Goal: Communication & Community: Answer question/provide support

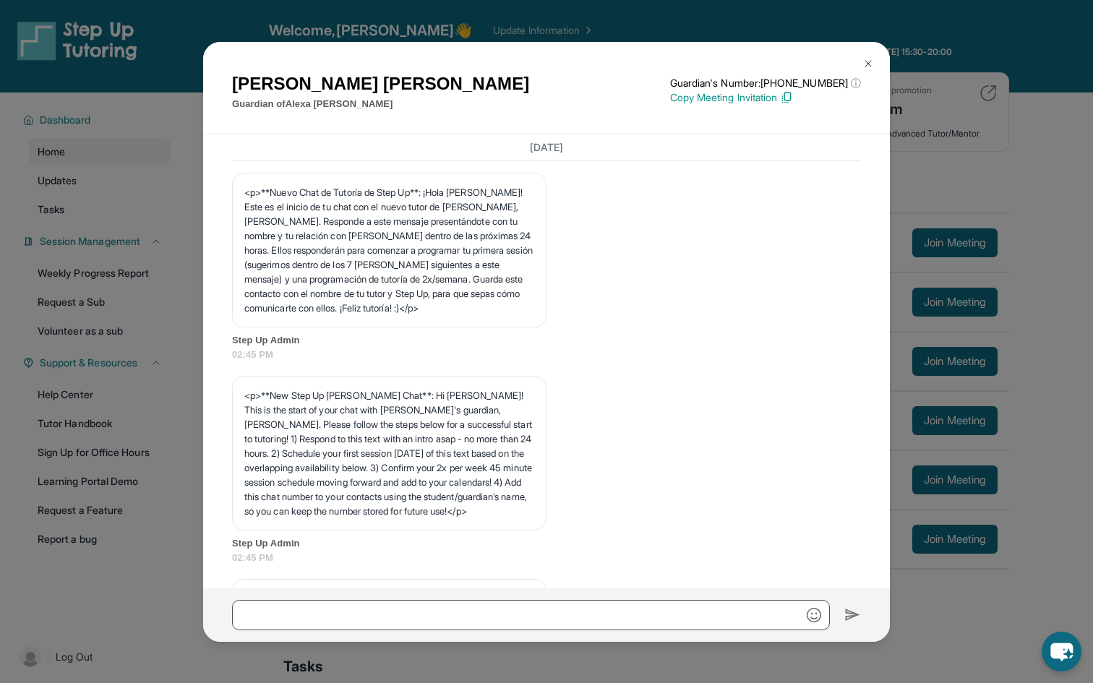
scroll to position [1131, 0]
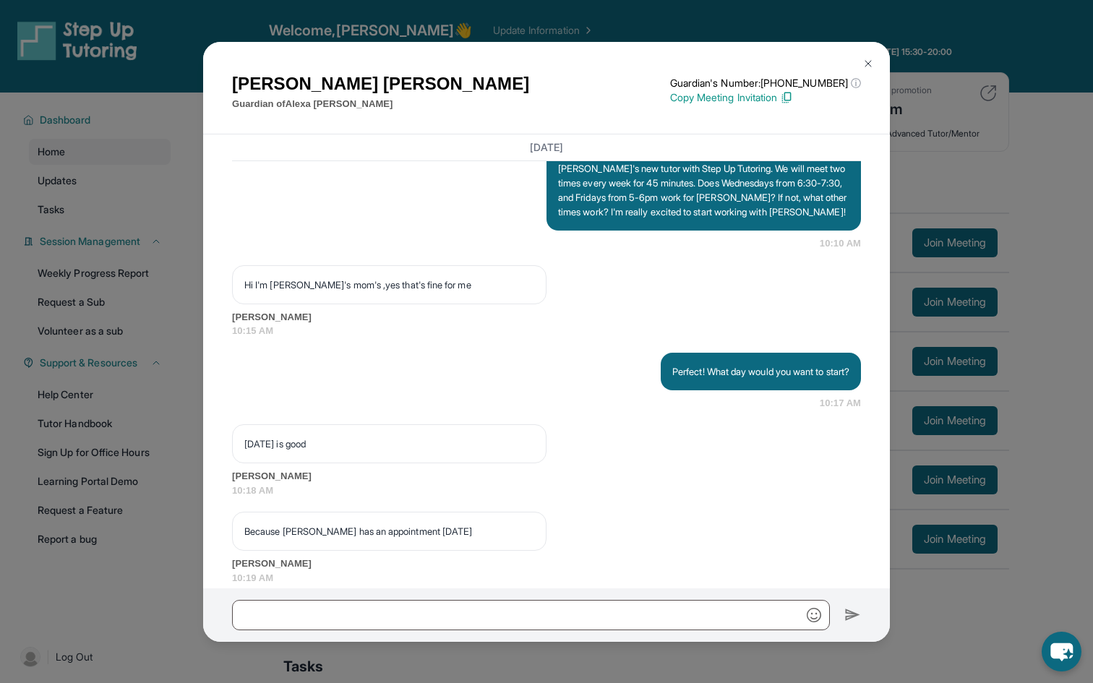
click at [113, 98] on div "[PERSON_NAME] Guardian of [PERSON_NAME] Guardian's Number: [PHONE_NUMBER] ⓘ Thi…" at bounding box center [546, 341] width 1093 height 683
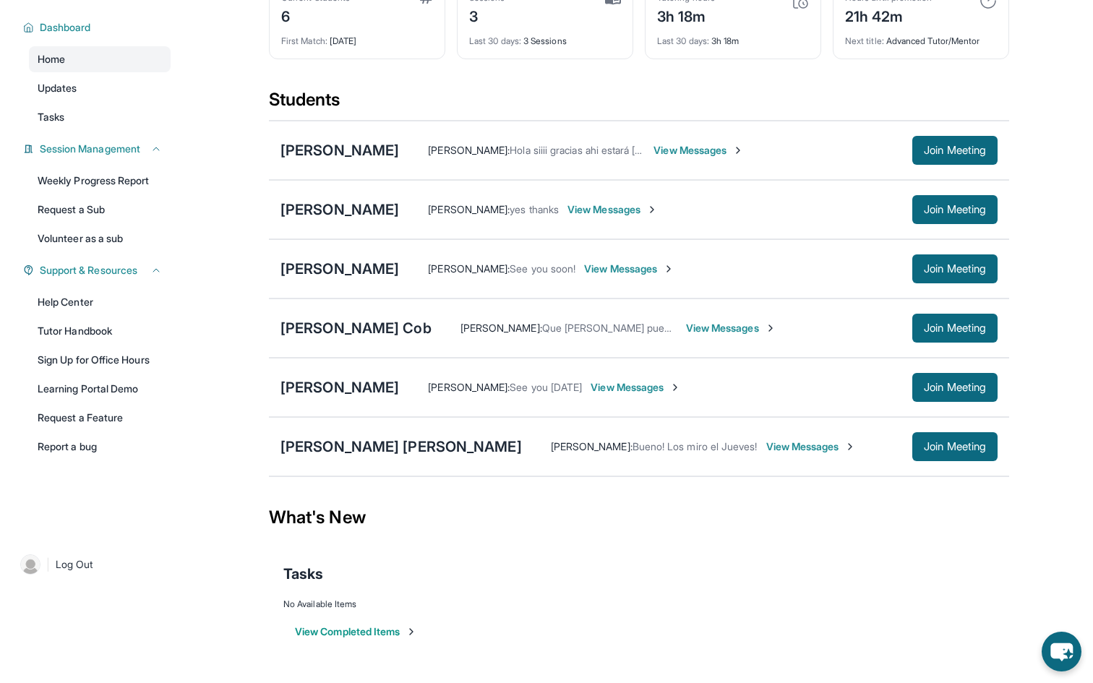
scroll to position [104, 0]
click at [321, 390] on div "[PERSON_NAME]" at bounding box center [340, 387] width 119 height 20
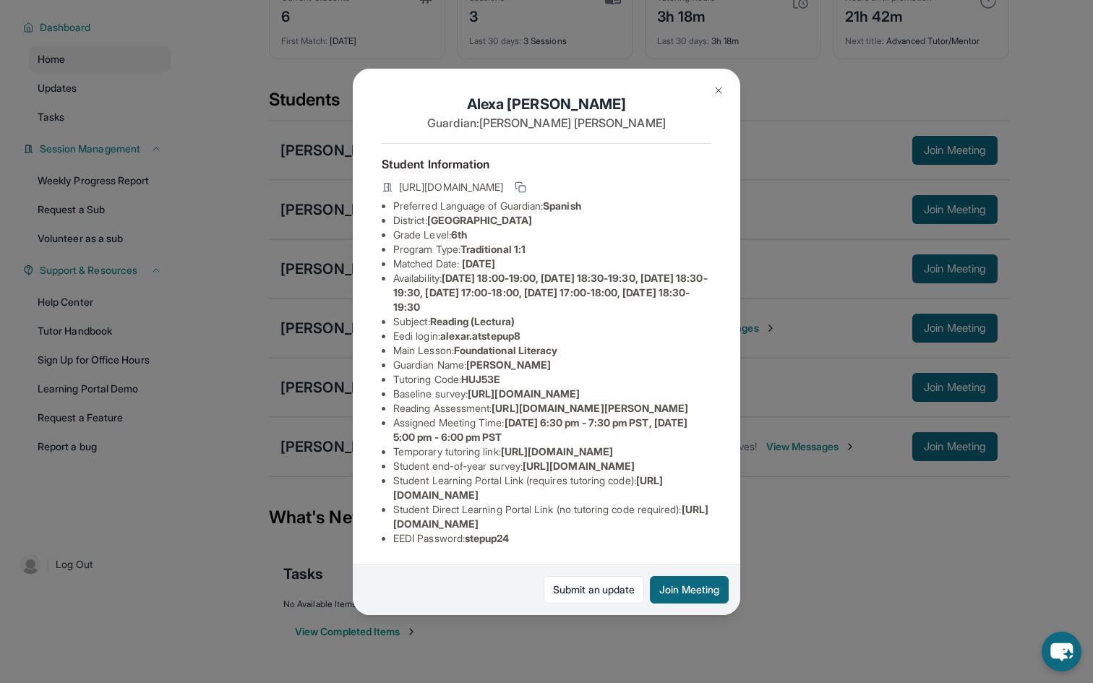
scroll to position [36, 0]
click at [720, 91] on img at bounding box center [719, 91] width 12 height 12
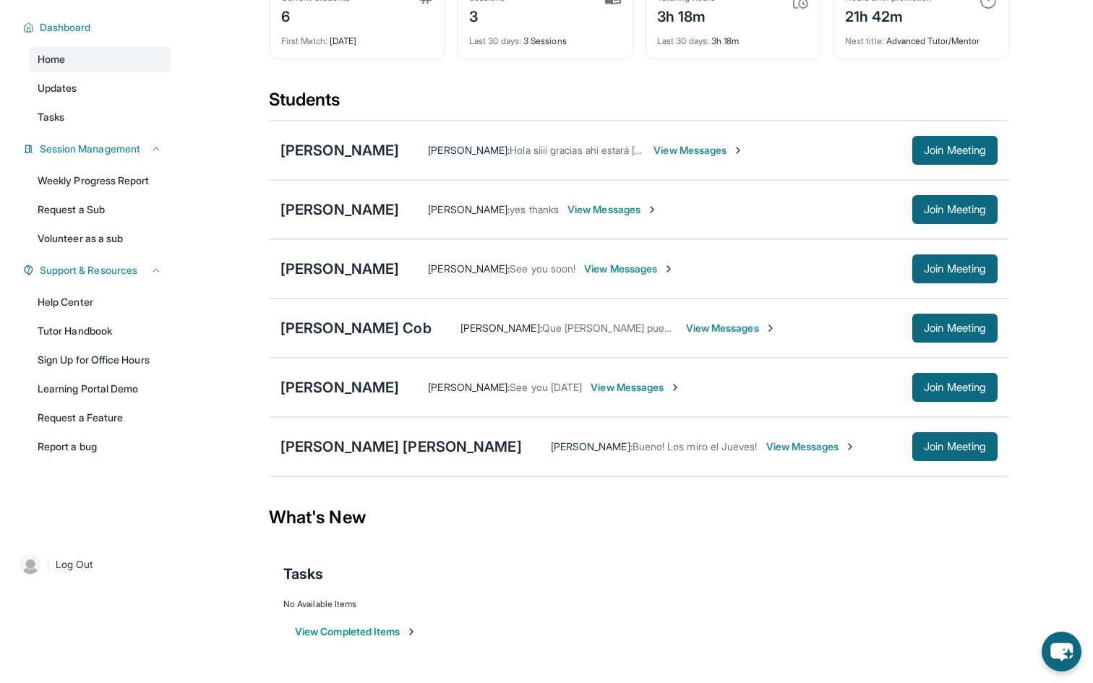
click at [686, 325] on span "View Messages" at bounding box center [731, 328] width 90 height 14
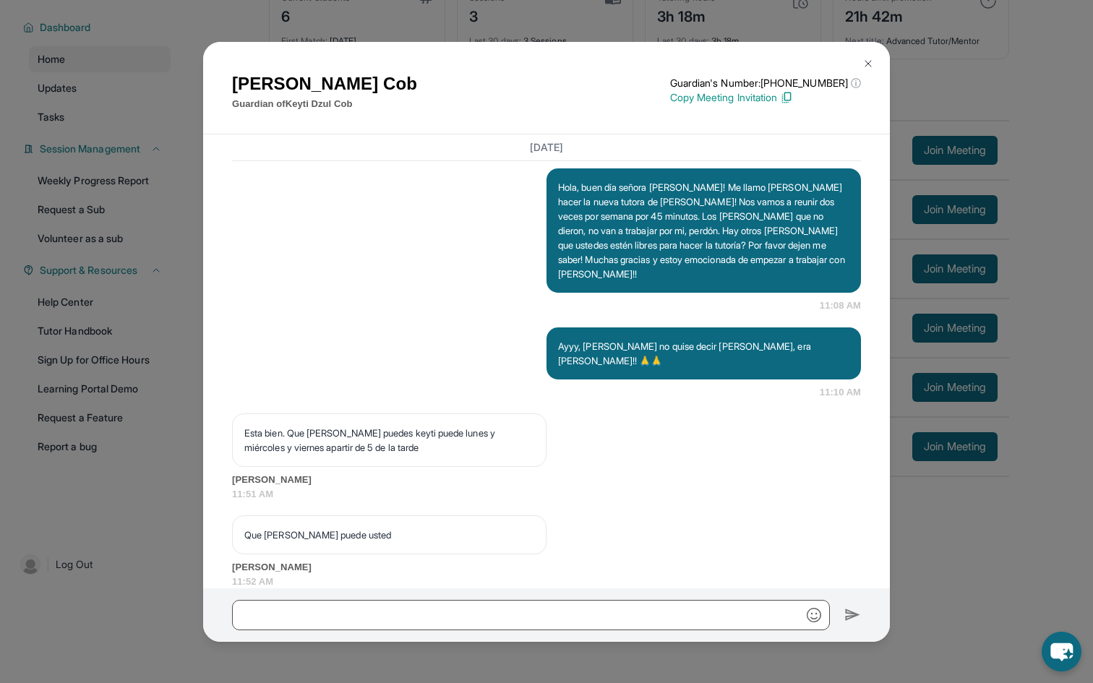
scroll to position [1161, 0]
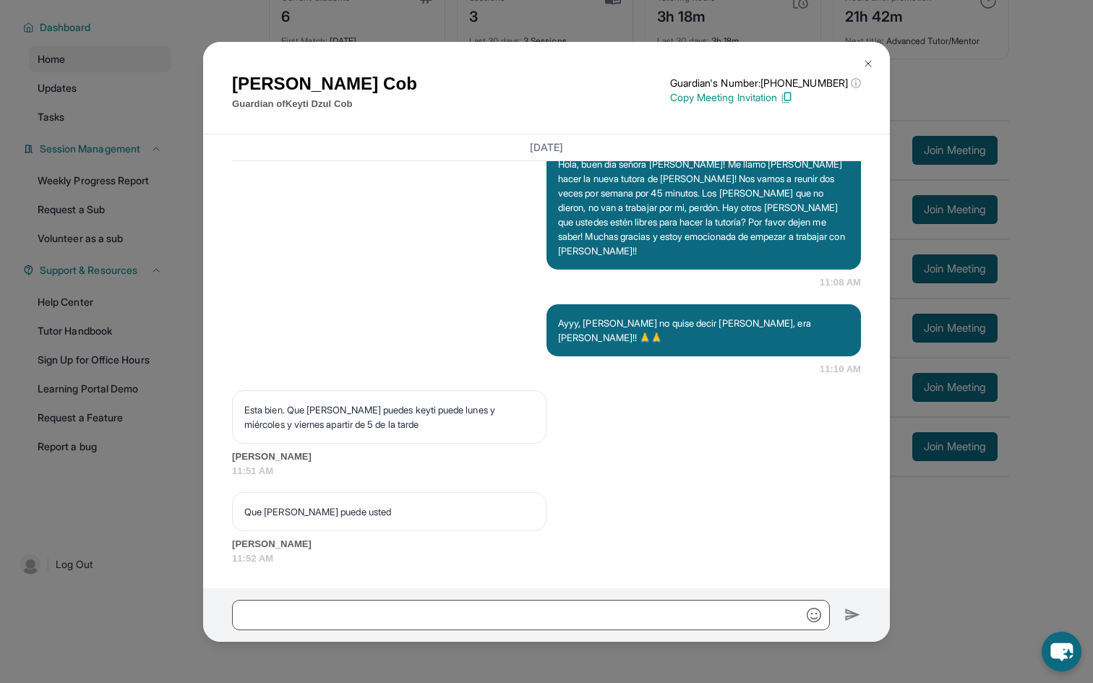
click at [866, 71] on button at bounding box center [868, 63] width 29 height 29
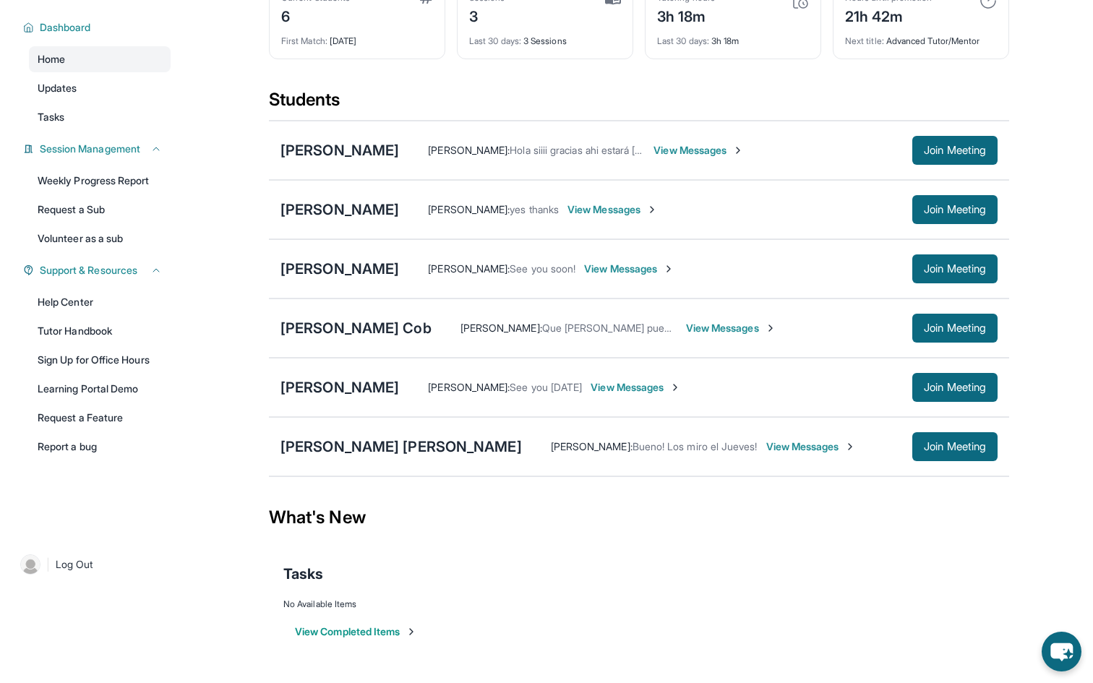
click at [637, 390] on span "View Messages" at bounding box center [636, 387] width 90 height 14
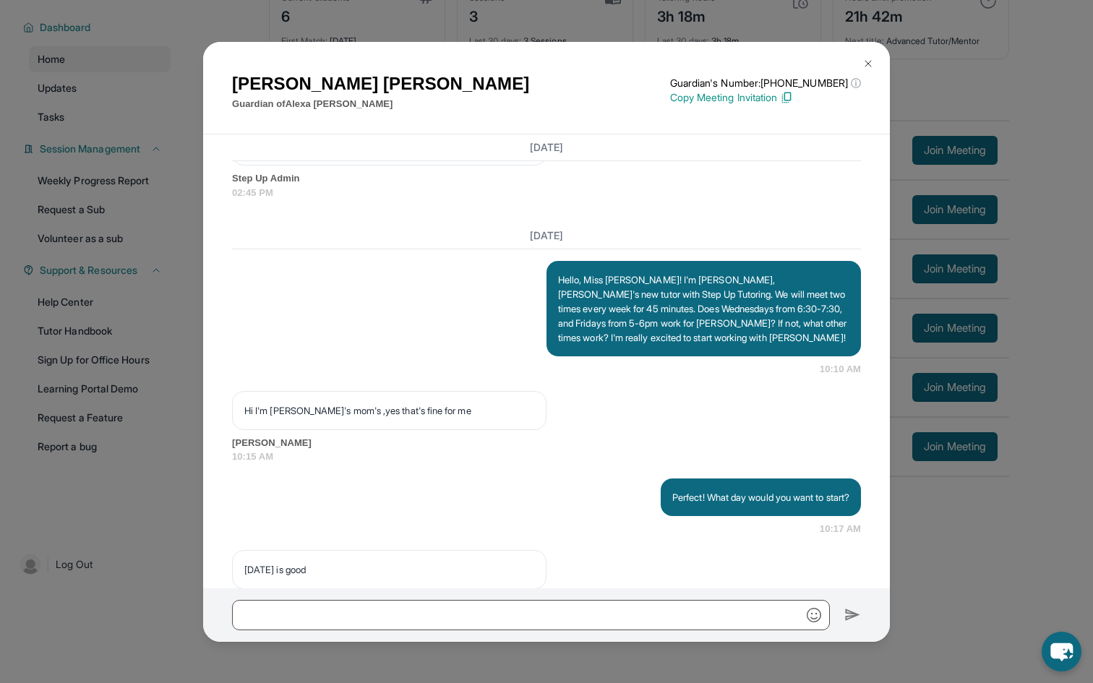
scroll to position [1003, 0]
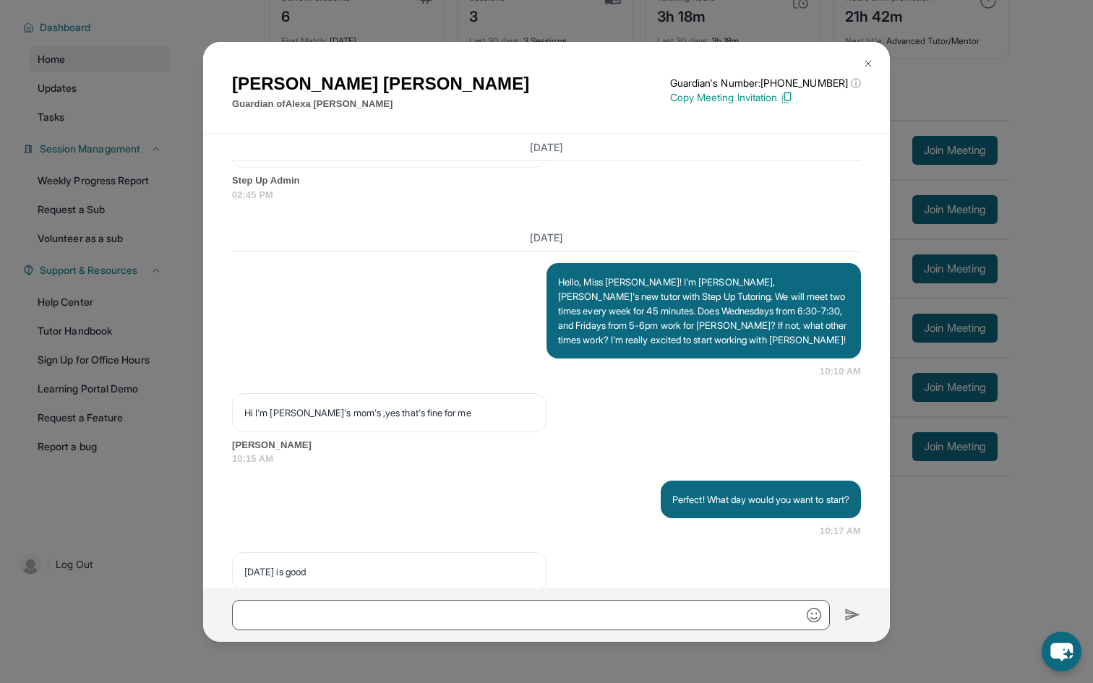
click at [865, 67] on img at bounding box center [869, 64] width 12 height 12
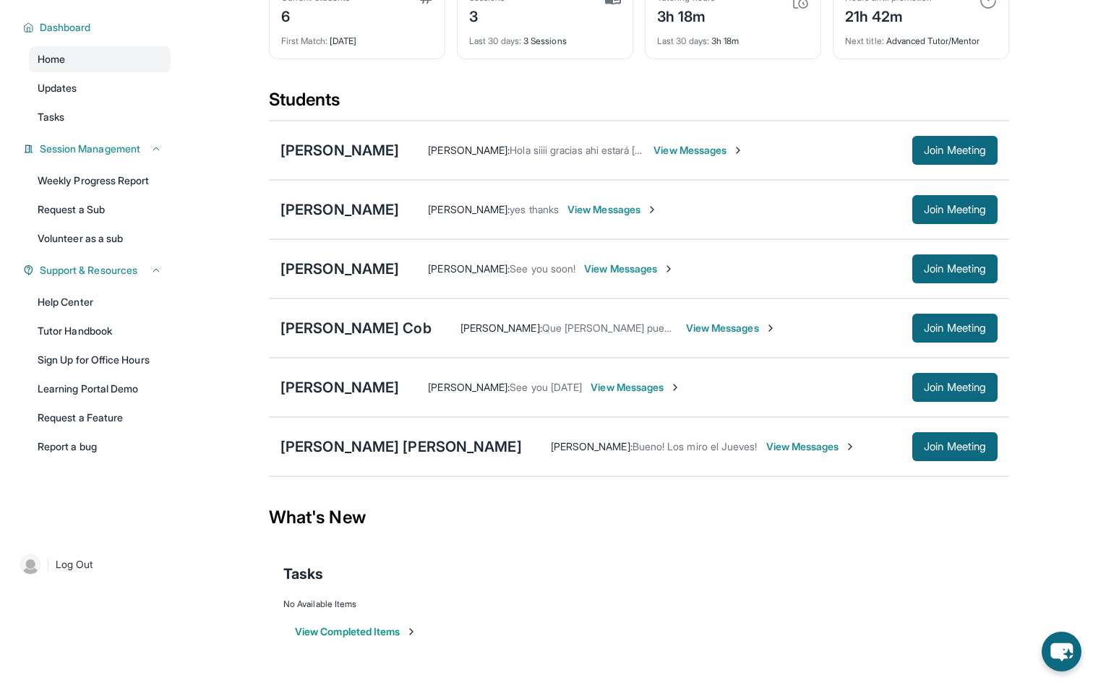
click at [767, 449] on span "View Messages" at bounding box center [812, 447] width 90 height 14
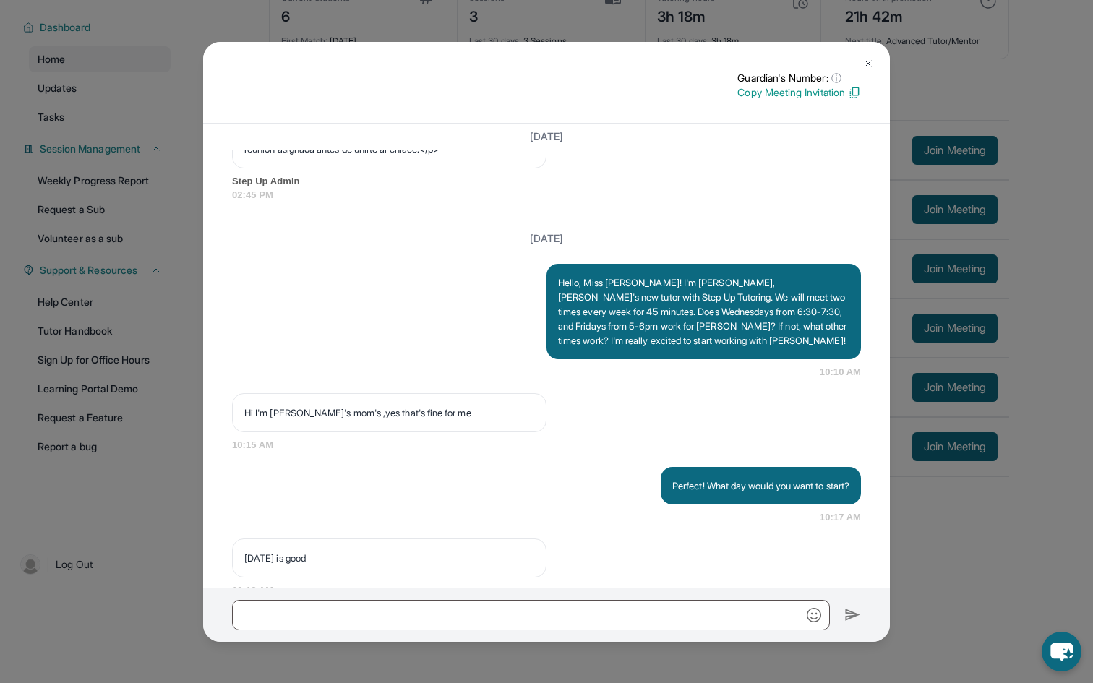
scroll to position [995, 0]
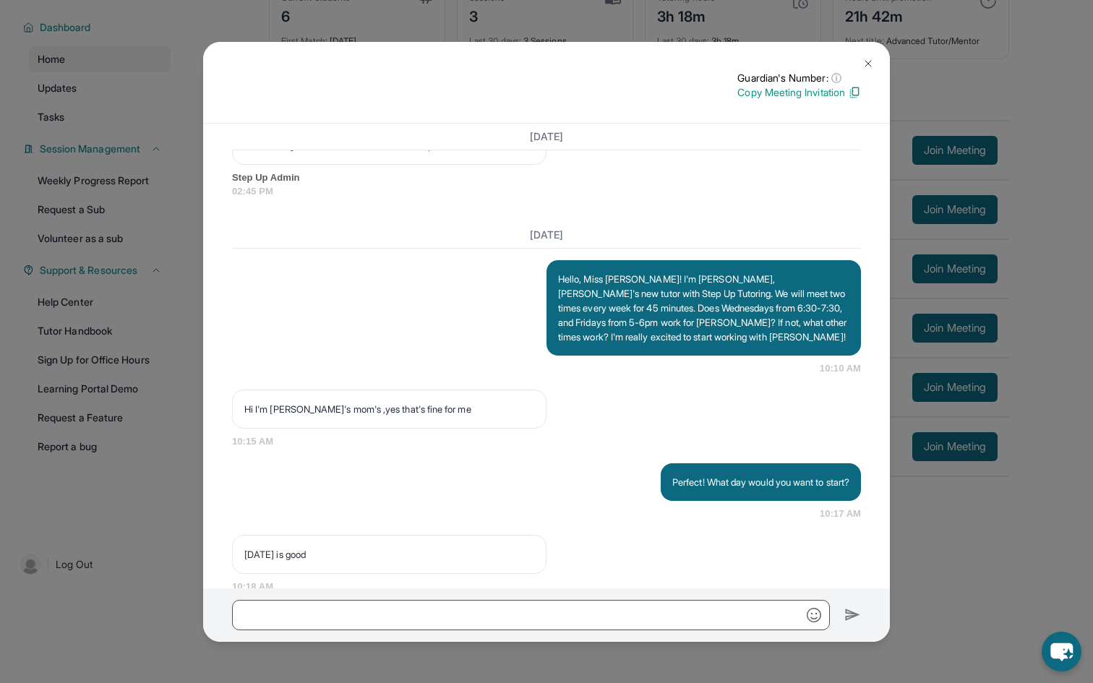
click at [863, 61] on img at bounding box center [869, 64] width 12 height 12
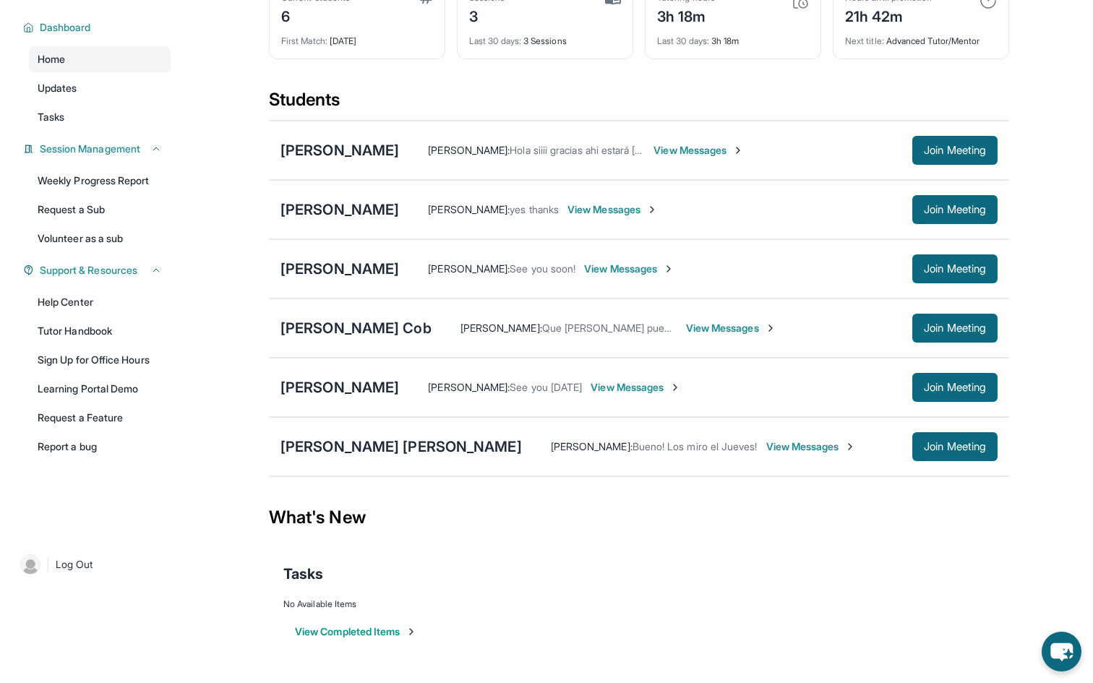
click at [767, 448] on span "View Messages" at bounding box center [812, 447] width 90 height 14
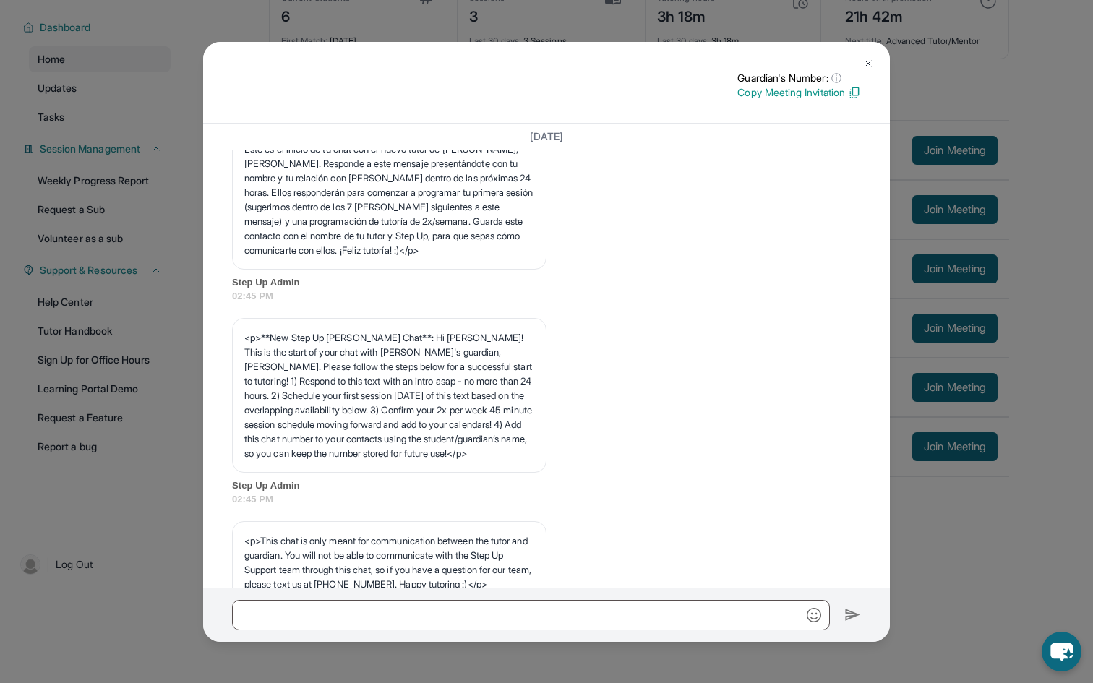
scroll to position [0, 0]
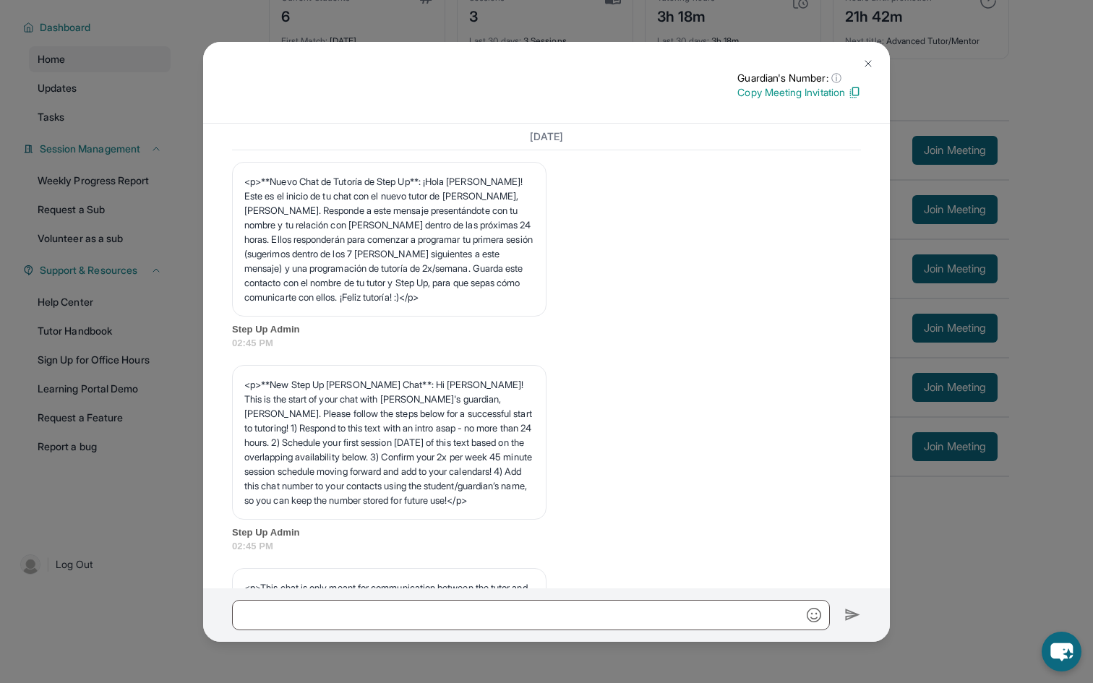
click at [866, 69] on img at bounding box center [869, 64] width 12 height 12
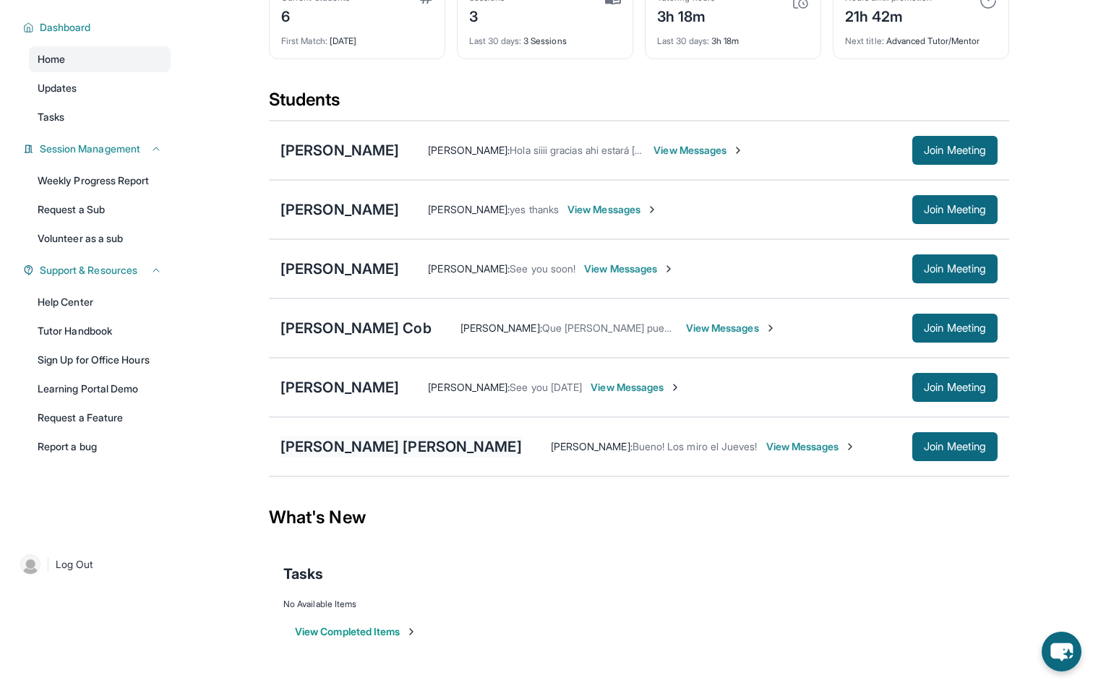
click at [414, 448] on div "[PERSON_NAME] [PERSON_NAME]" at bounding box center [402, 447] width 242 height 20
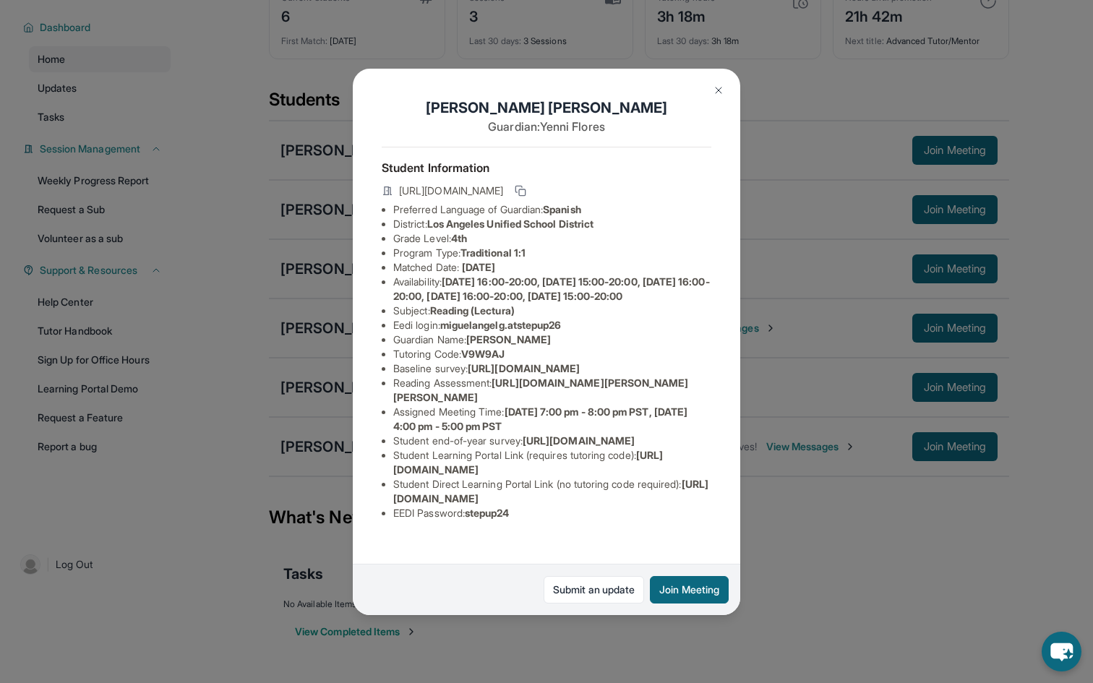
click at [712, 87] on button at bounding box center [718, 90] width 29 height 29
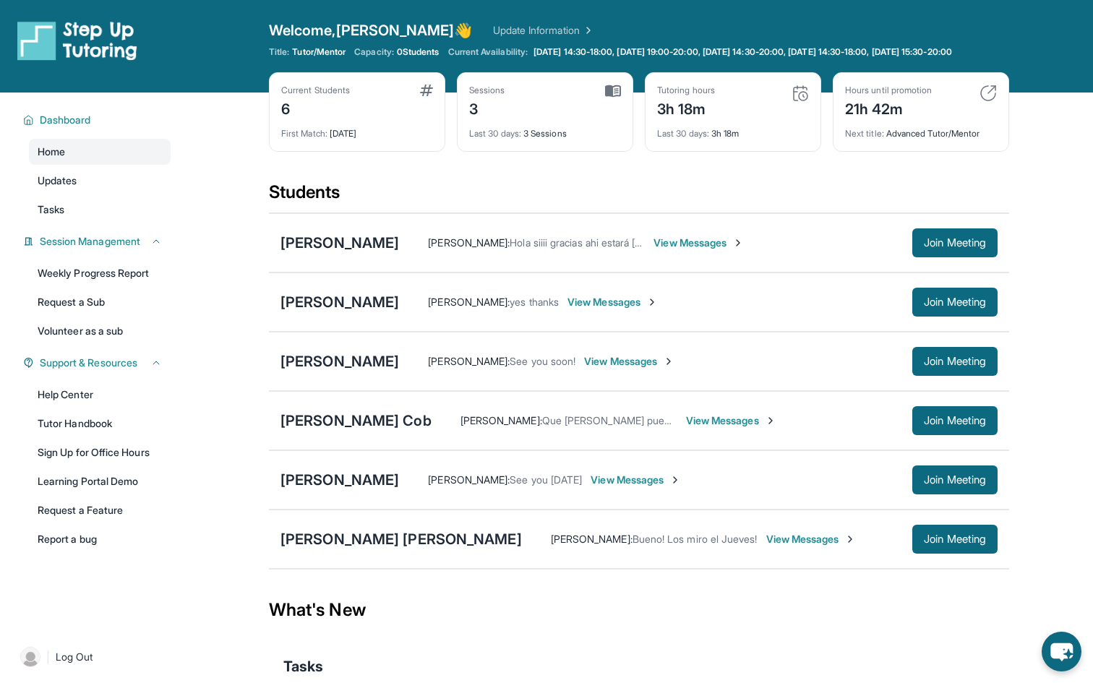
click at [767, 547] on span "View Messages" at bounding box center [812, 539] width 90 height 14
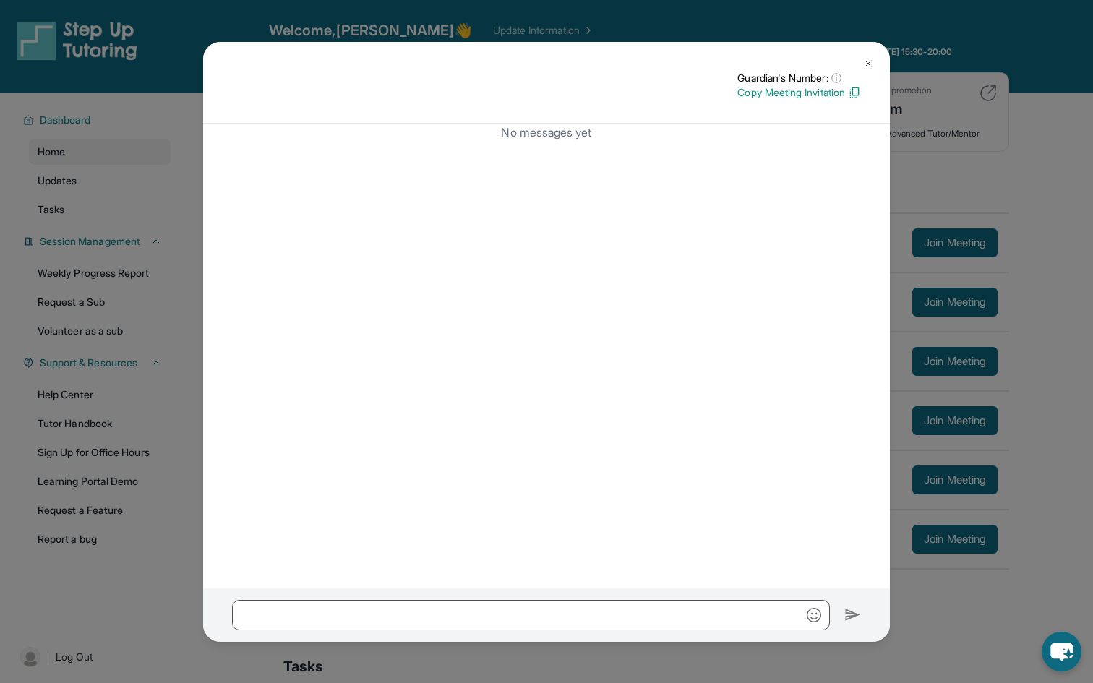
scroll to position [104, 0]
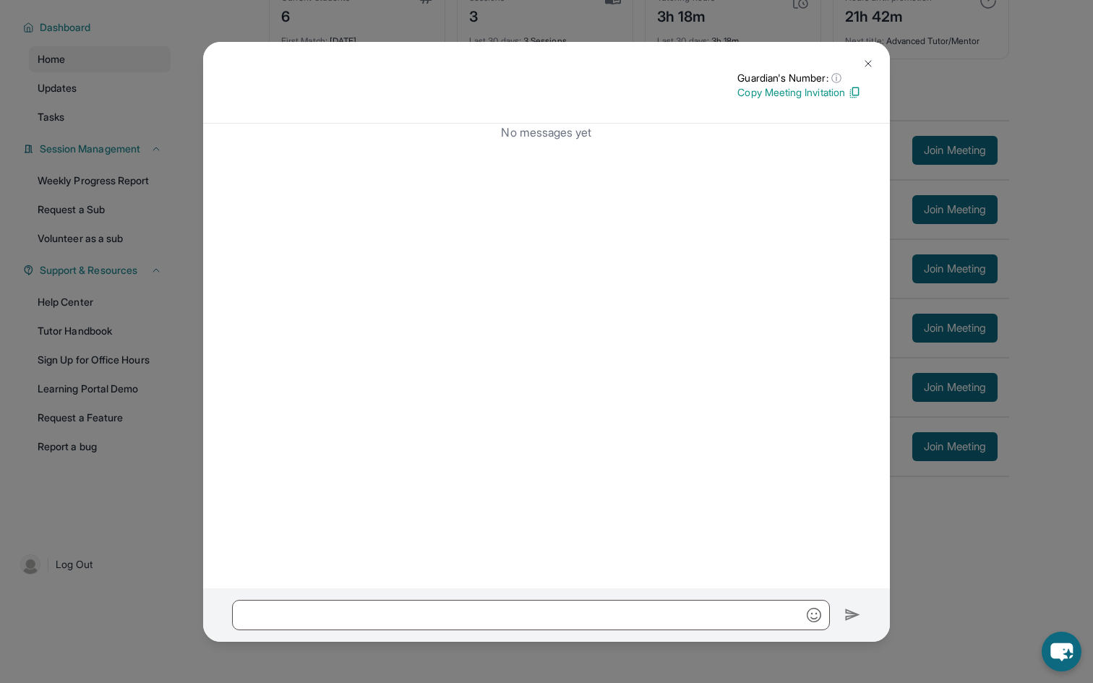
click at [871, 66] on img at bounding box center [869, 64] width 12 height 12
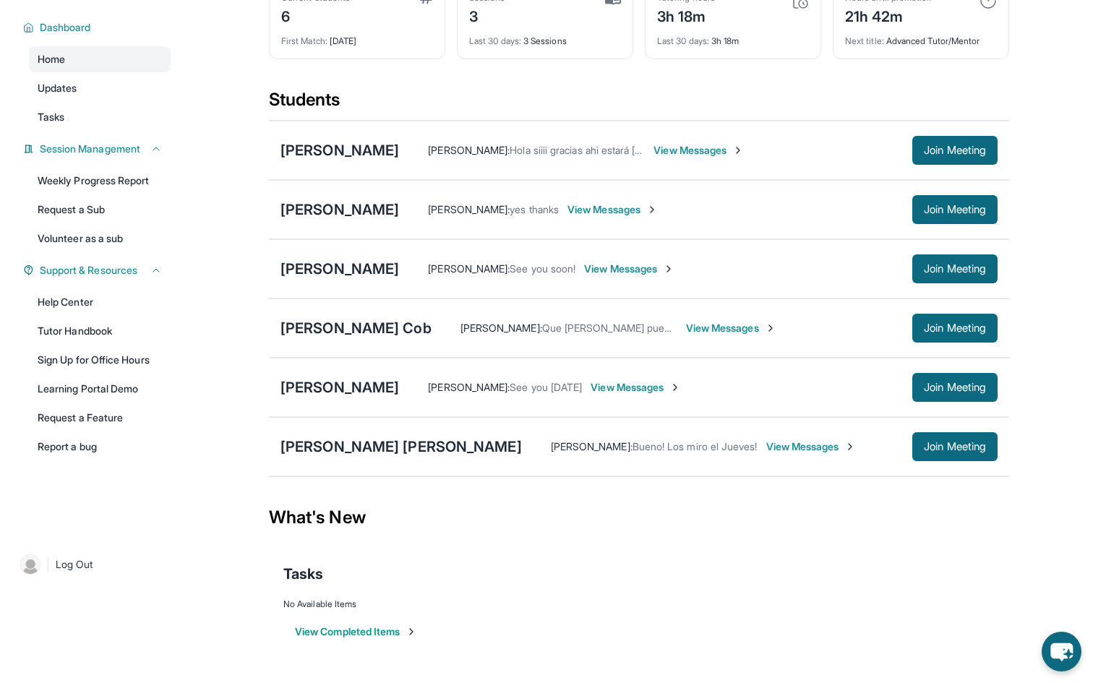
click at [767, 453] on span "View Messages" at bounding box center [812, 447] width 90 height 14
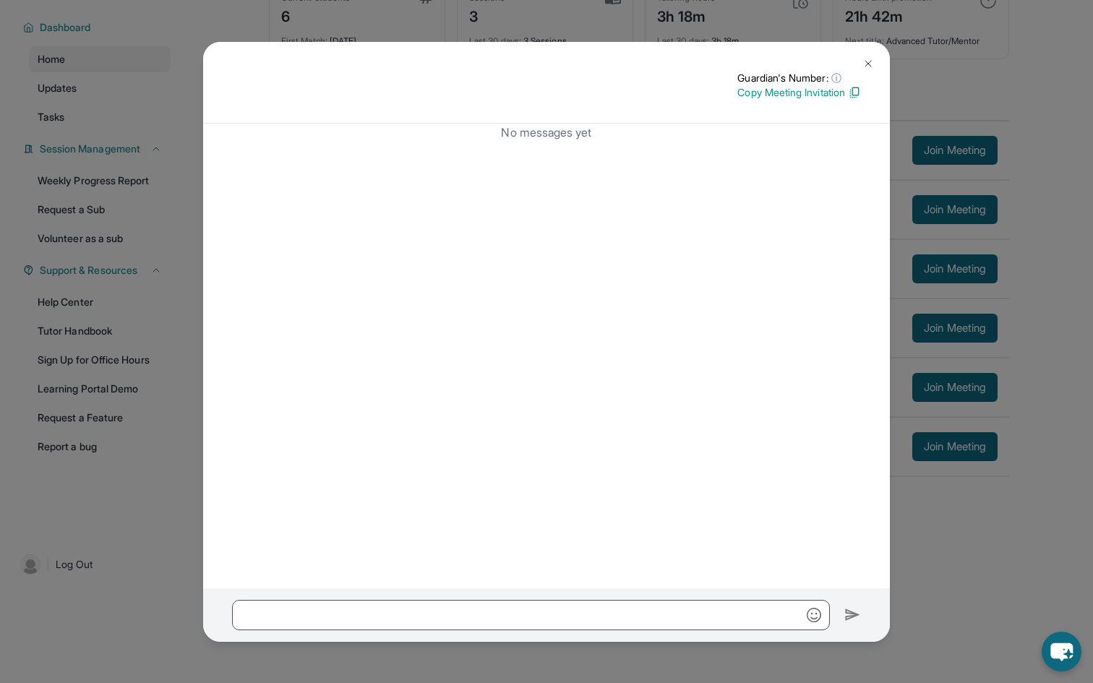
scroll to position [0, 0]
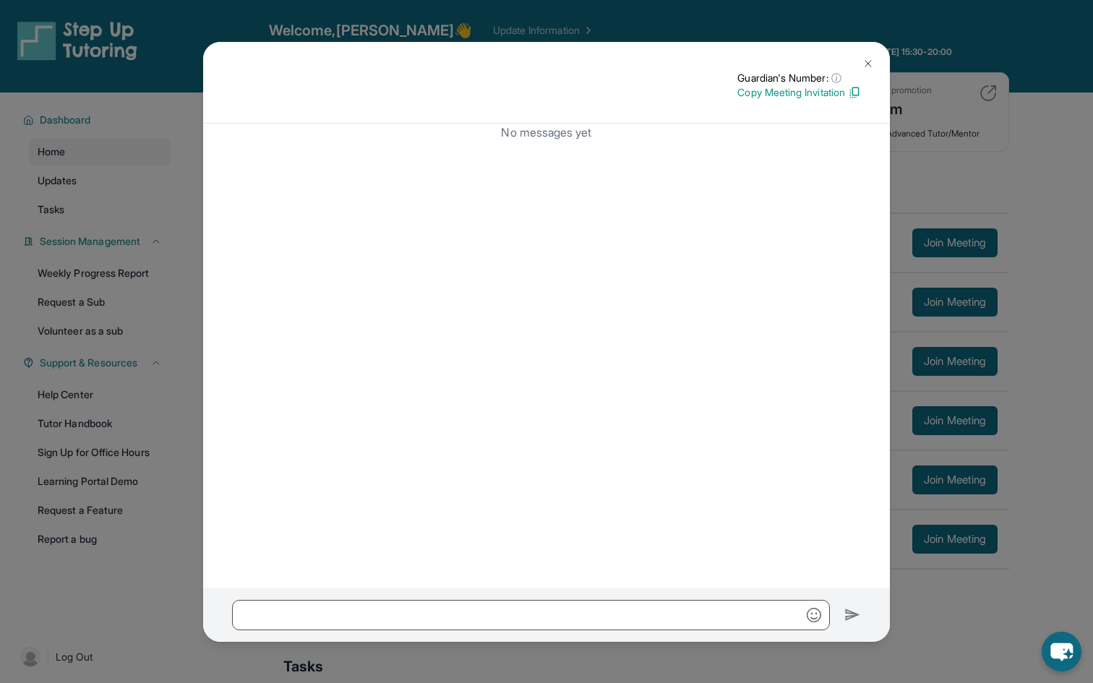
click at [861, 61] on button at bounding box center [868, 63] width 29 height 29
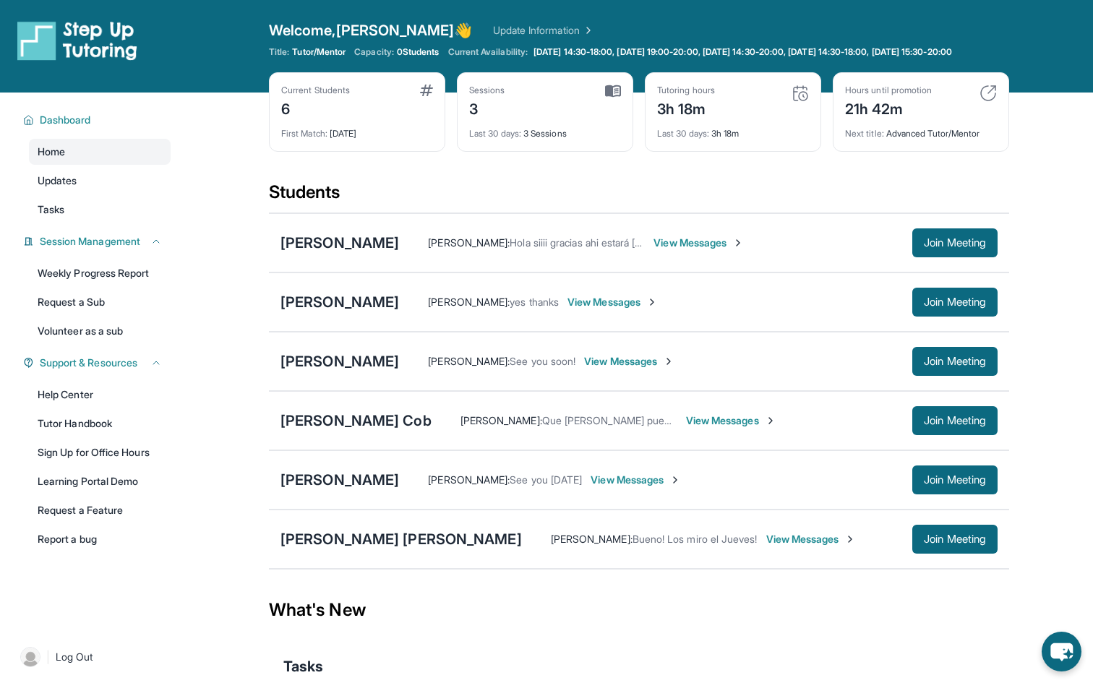
click at [686, 428] on span "View Messages" at bounding box center [731, 421] width 90 height 14
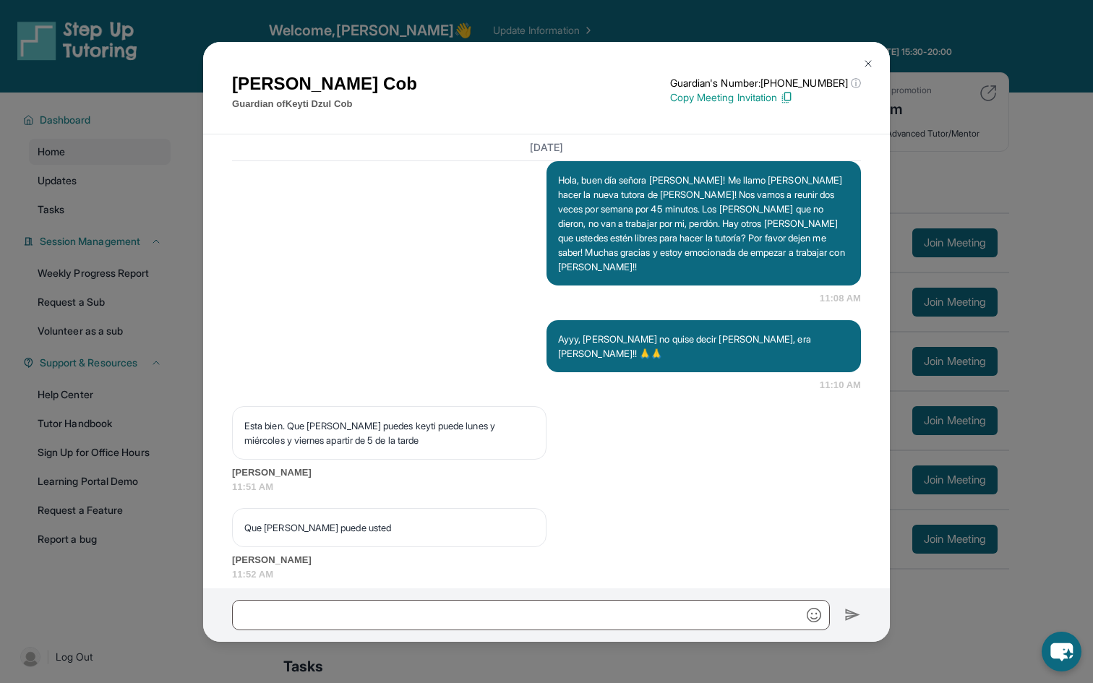
scroll to position [1161, 0]
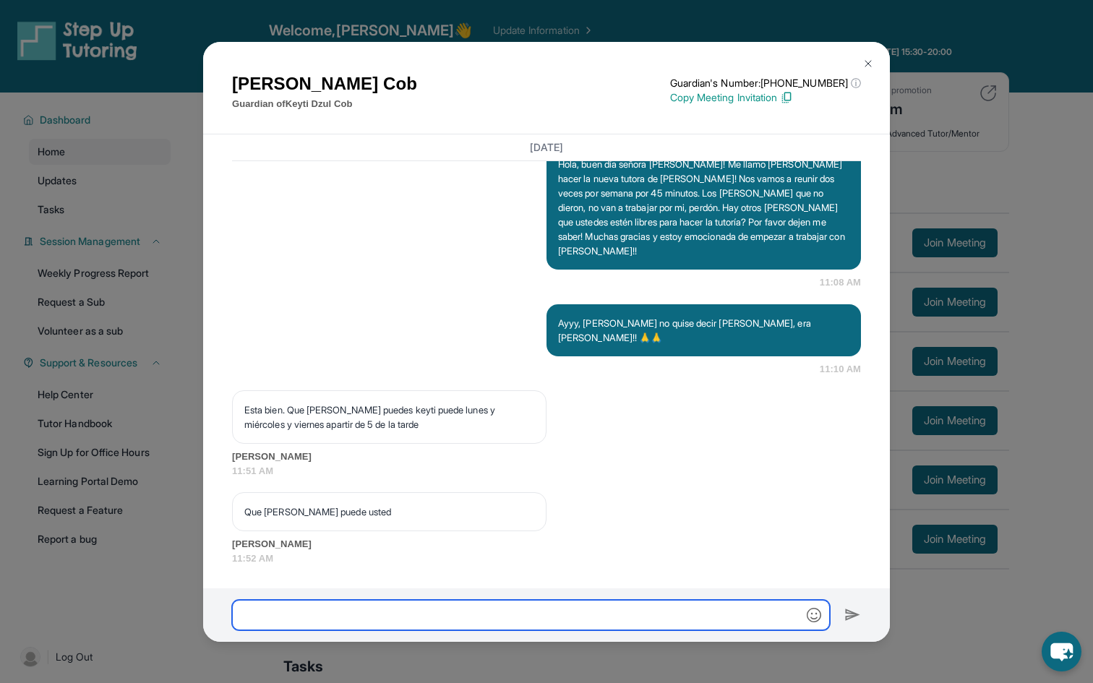
click at [340, 620] on input "text" at bounding box center [531, 615] width 598 height 30
type input "**********"
click at [296, 613] on input "**********" at bounding box center [531, 615] width 598 height 30
click at [302, 607] on input "**********" at bounding box center [531, 615] width 598 height 30
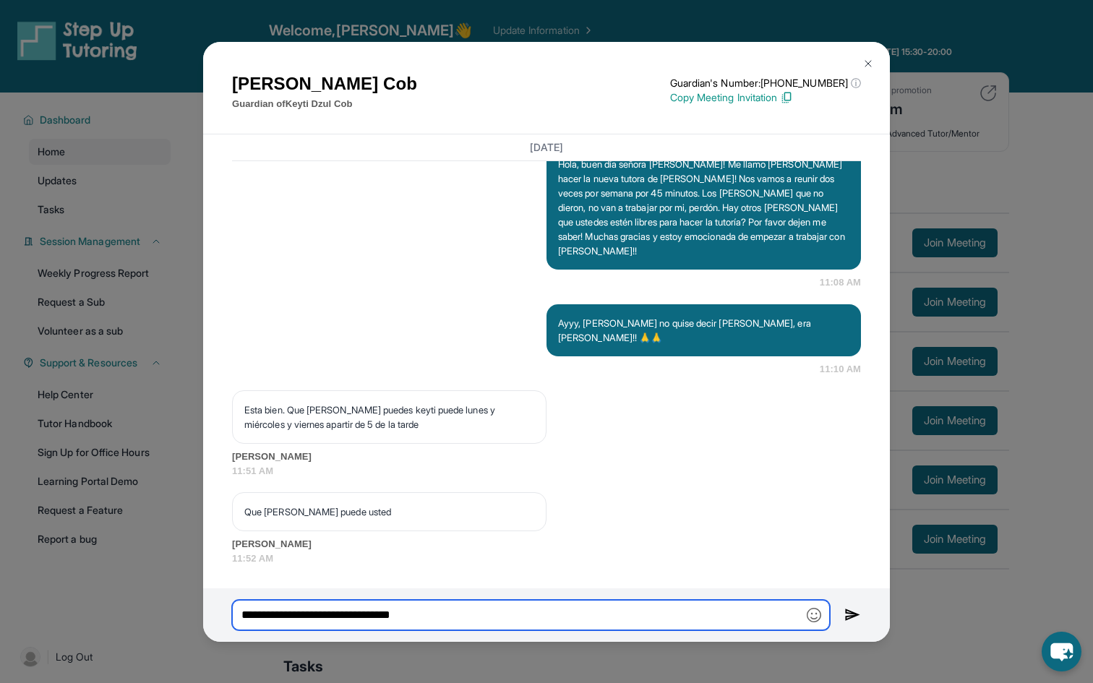
click at [302, 607] on input "**********" at bounding box center [531, 615] width 598 height 30
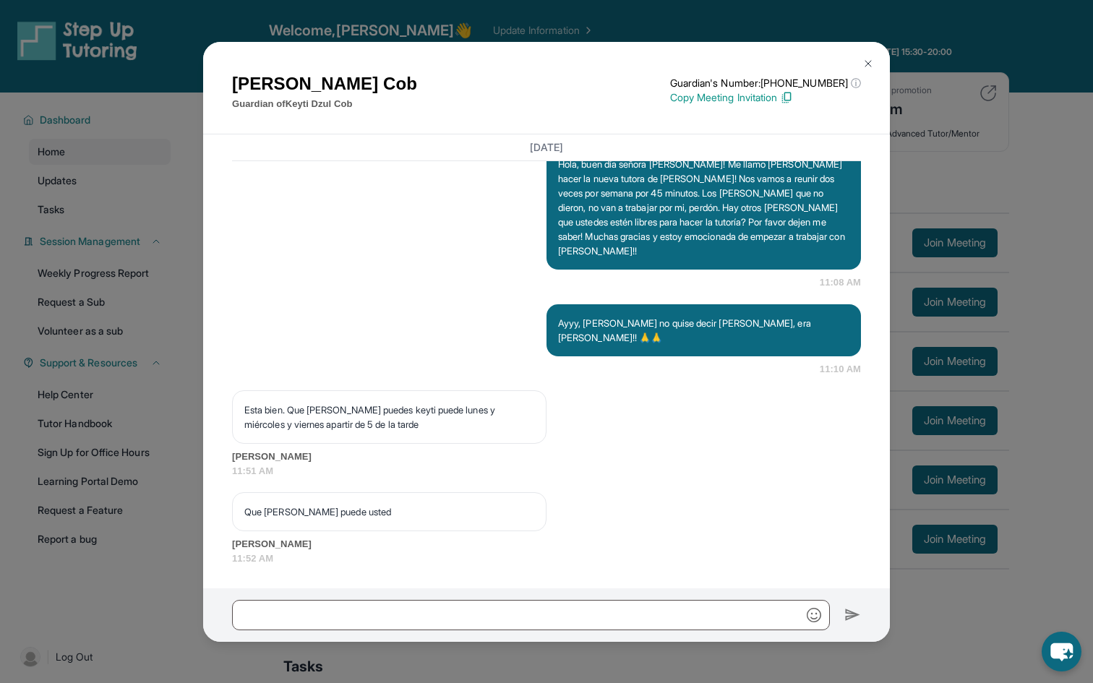
click at [865, 62] on img at bounding box center [869, 64] width 12 height 12
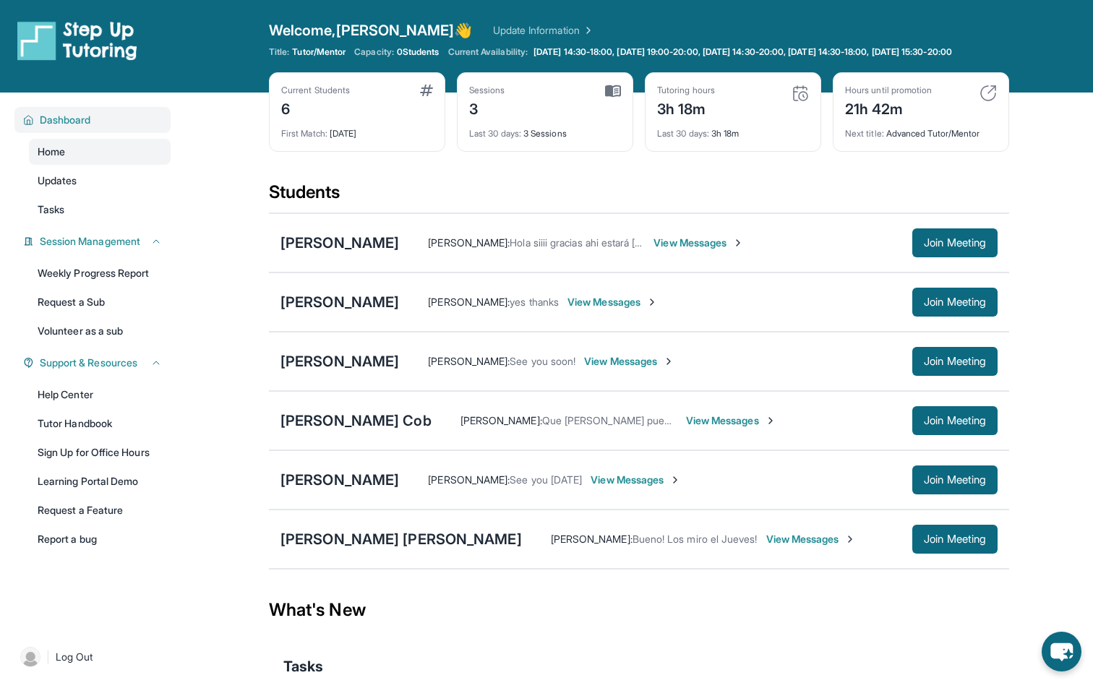
click at [72, 127] on span "Dashboard" at bounding box center [65, 120] width 51 height 14
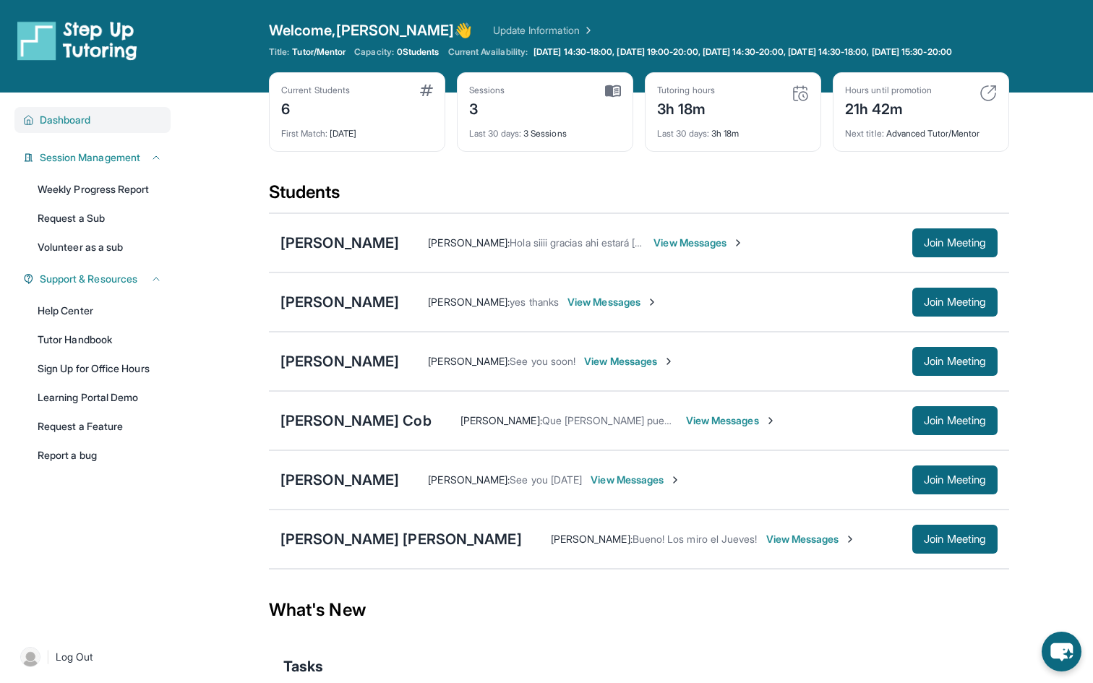
click at [100, 133] on div "Dashboard" at bounding box center [92, 120] width 156 height 26
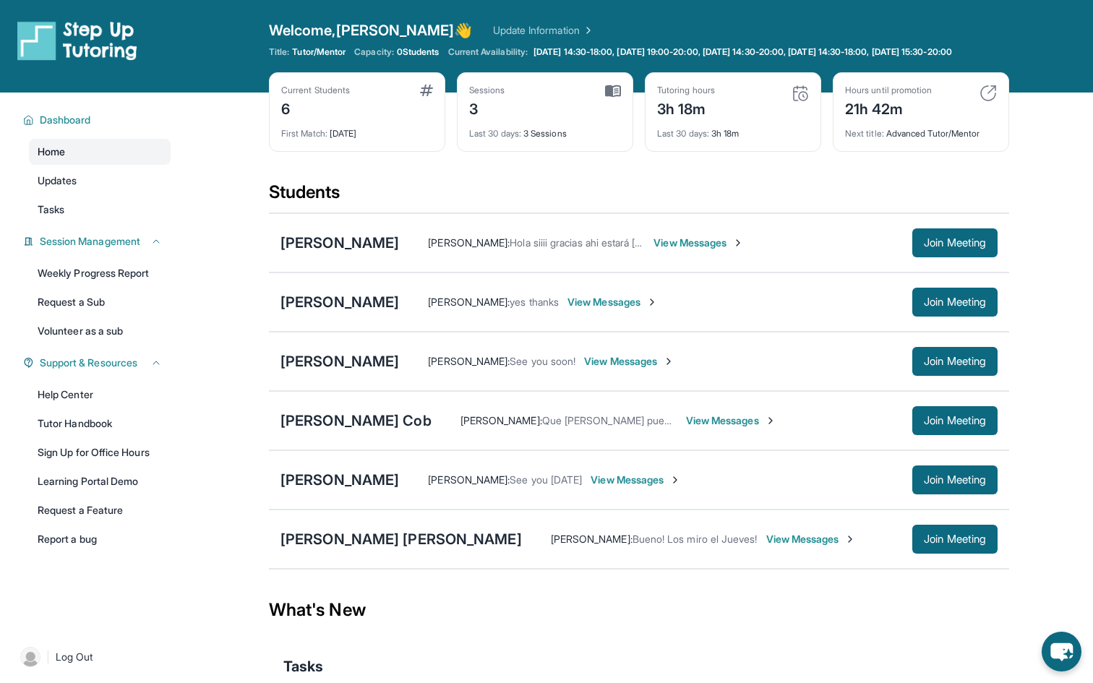
click at [92, 165] on link "Home" at bounding box center [100, 152] width 142 height 26
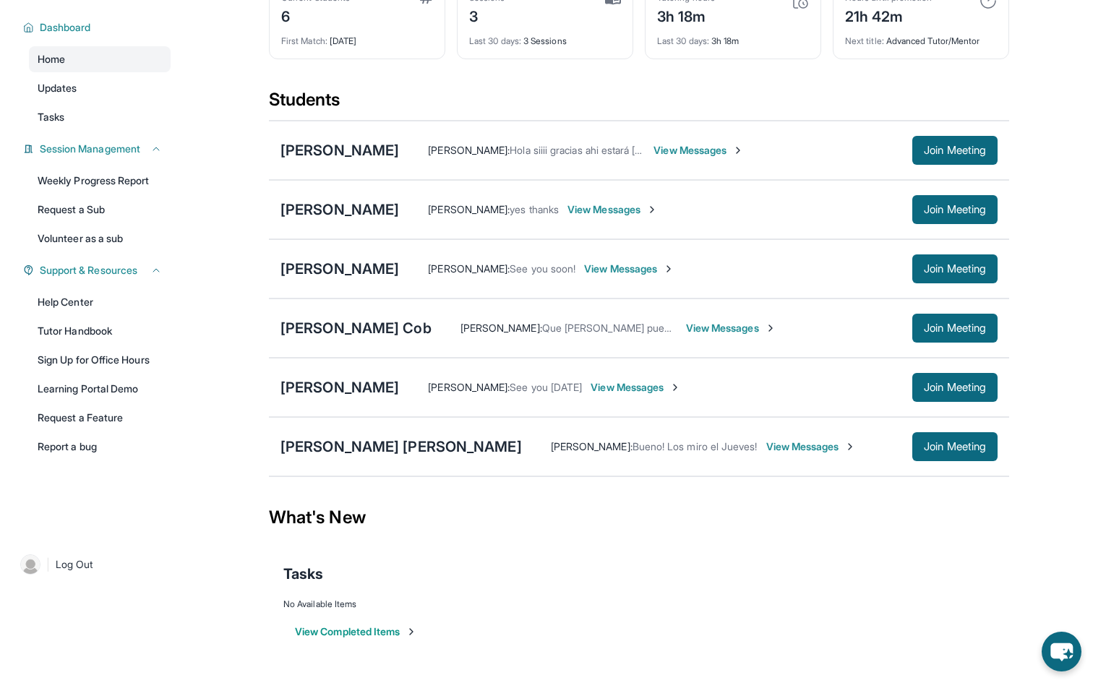
click at [358, 630] on button "View Completed Items" at bounding box center [356, 632] width 122 height 14
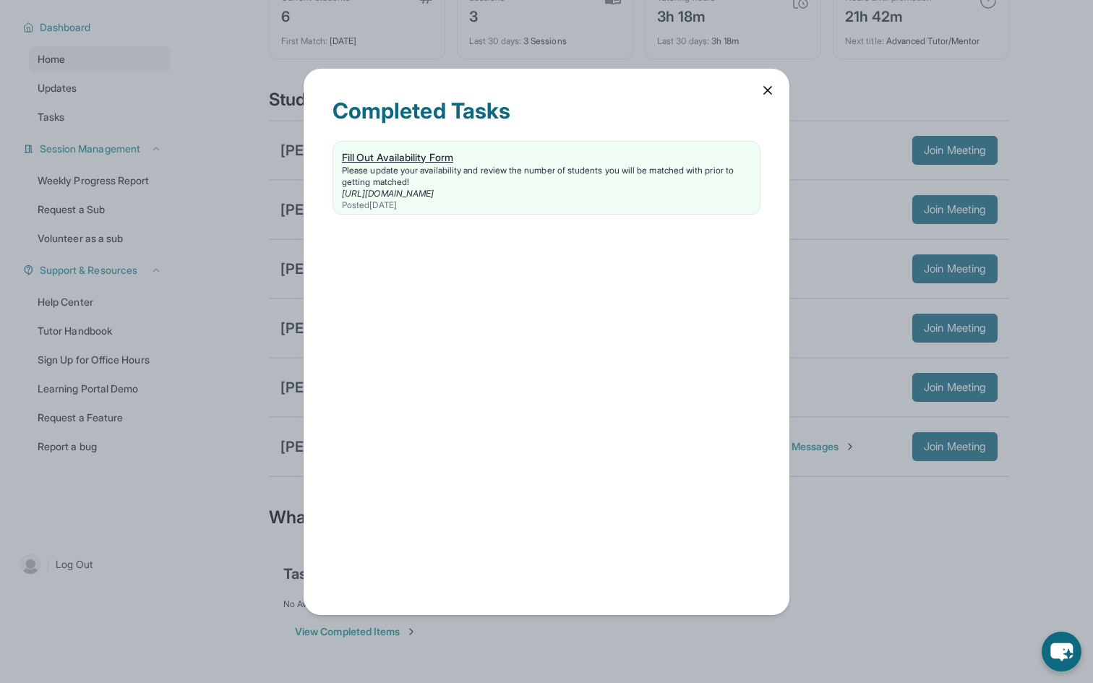
click at [383, 160] on div "Fill Out Availability Form" at bounding box center [546, 157] width 409 height 14
click at [764, 87] on icon at bounding box center [767, 90] width 7 height 7
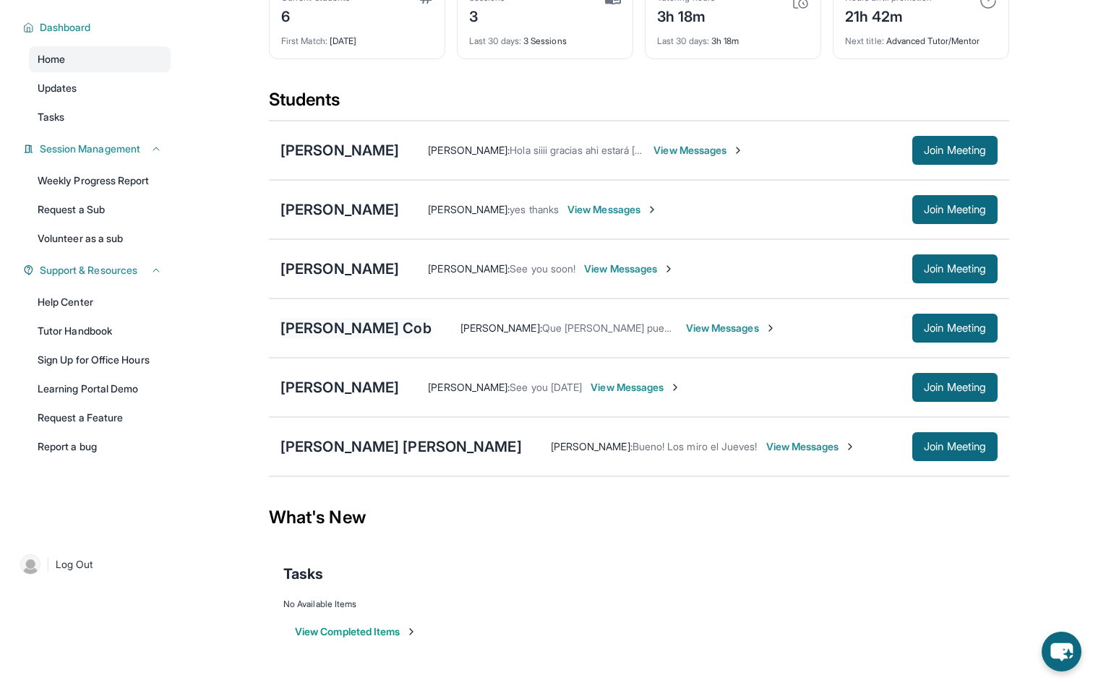
click at [328, 330] on div "[PERSON_NAME] Cob" at bounding box center [356, 328] width 151 height 20
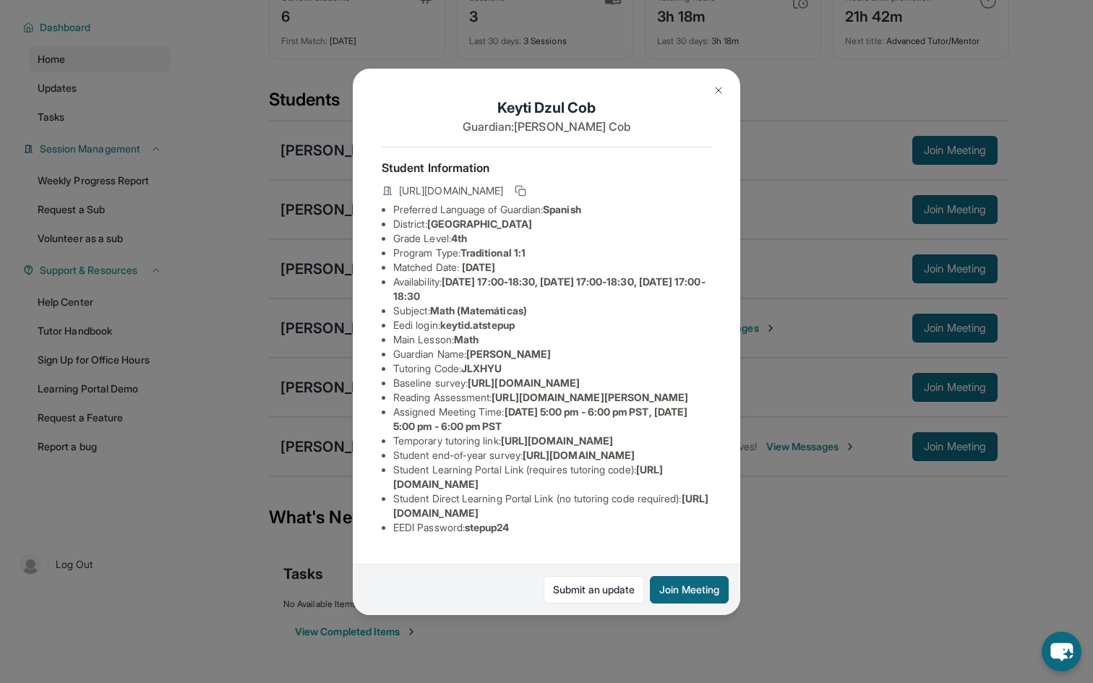
scroll to position [134, 0]
click at [576, 586] on link "Submit an update" at bounding box center [594, 589] width 101 height 27
click at [720, 90] on img at bounding box center [719, 91] width 12 height 12
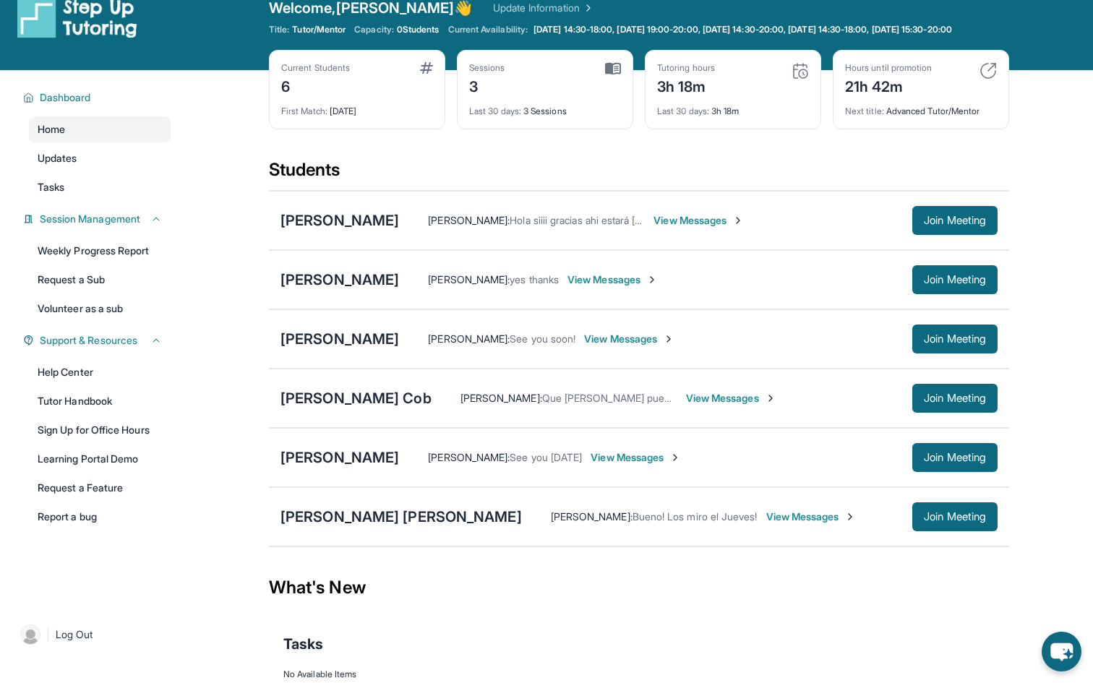
scroll to position [21, 0]
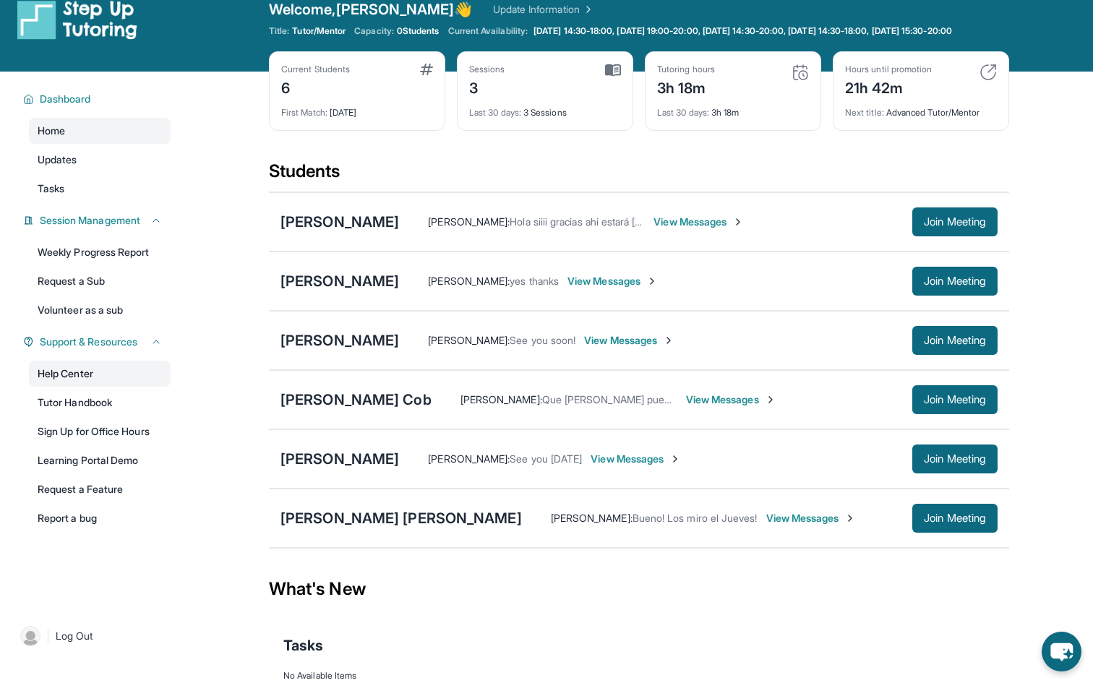
click at [95, 387] on link "Help Center" at bounding box center [100, 374] width 142 height 26
click at [1057, 653] on icon "chat-button" at bounding box center [1062, 653] width 24 height 20
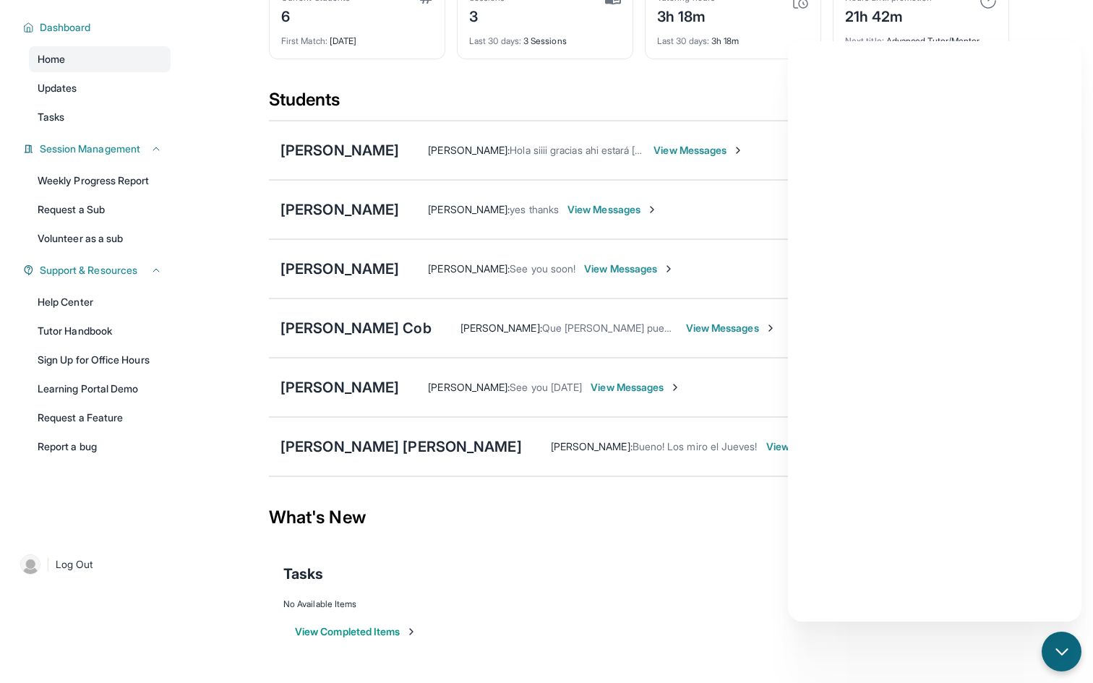
scroll to position [104, 0]
drag, startPoint x: 273, startPoint y: 330, endPoint x: 388, endPoint y: 330, distance: 115.7
click at [388, 330] on div "Keyti Dzul Cob Maria Cob : Que dias puede usted View Messages Join Meeting" at bounding box center [639, 328] width 740 height 59
copy div "[PERSON_NAME] Cob"
click at [262, 275] on main "Current Students 6 First Match : 5 days ago Sessions 3 Last 30 days : 3 Session…" at bounding box center [639, 337] width 908 height 674
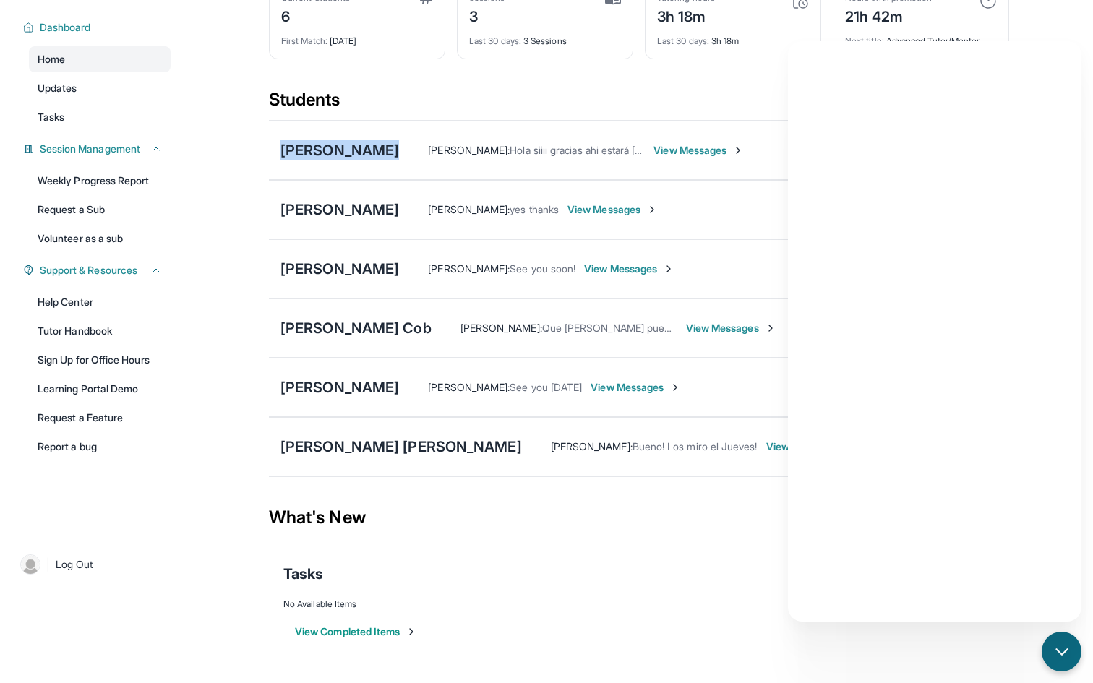
drag, startPoint x: 274, startPoint y: 150, endPoint x: 364, endPoint y: 148, distance: 89.7
click at [364, 148] on div "Nataly Valle Irze Mishel : Hola siiii gracias ahi estará Nataly View Messages J…" at bounding box center [639, 150] width 740 height 59
copy div "[PERSON_NAME]"
click at [345, 390] on div "[PERSON_NAME]" at bounding box center [340, 387] width 119 height 20
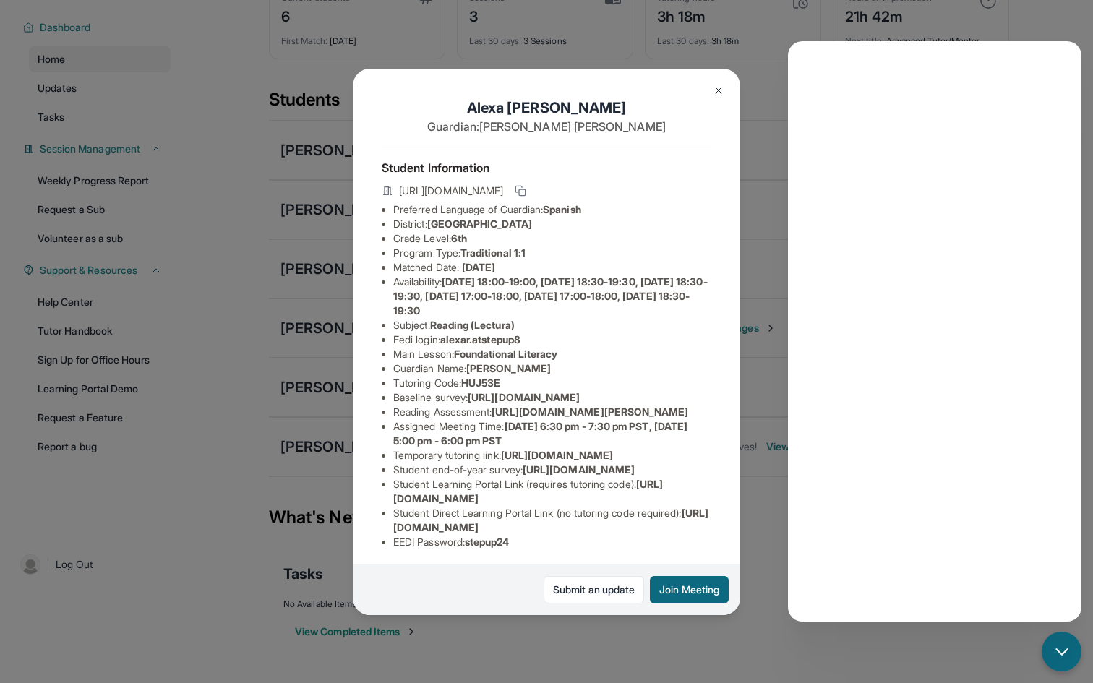
click at [714, 91] on img at bounding box center [719, 91] width 12 height 12
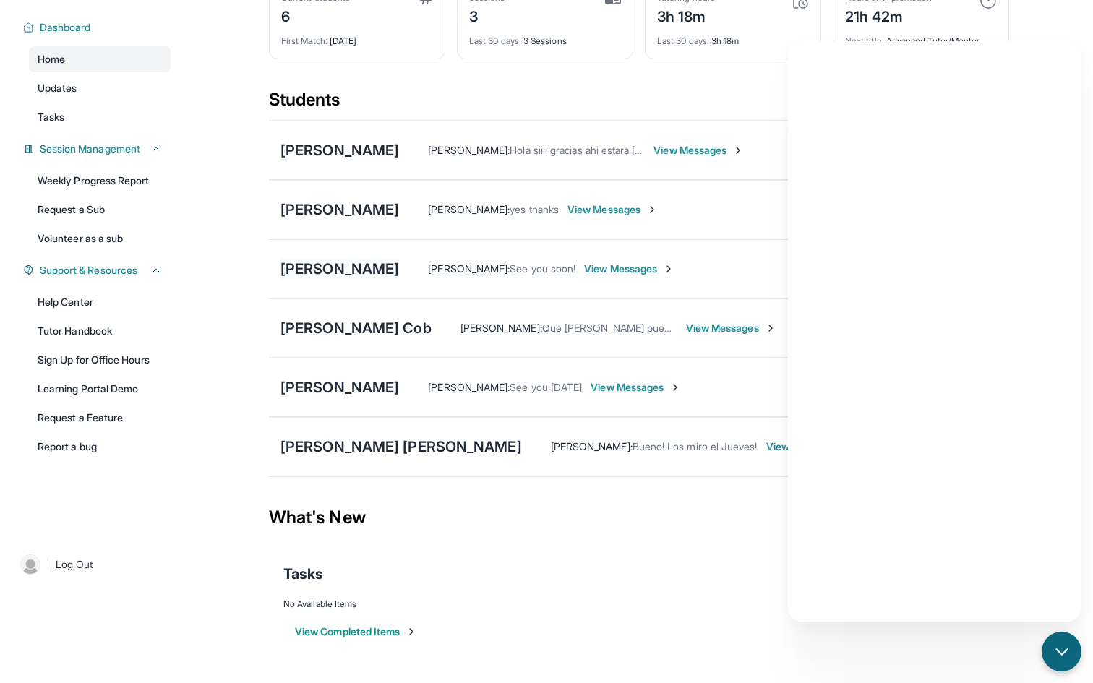
click at [323, 265] on div "[PERSON_NAME]" at bounding box center [340, 269] width 119 height 20
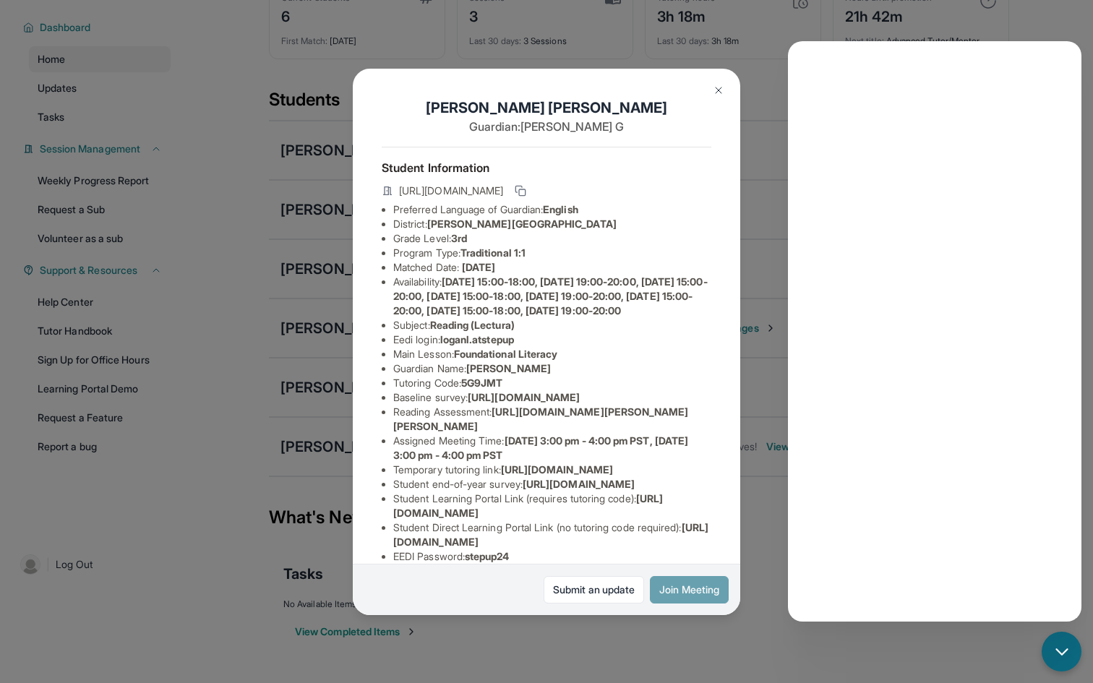
click at [679, 595] on button "Join Meeting" at bounding box center [689, 589] width 79 height 27
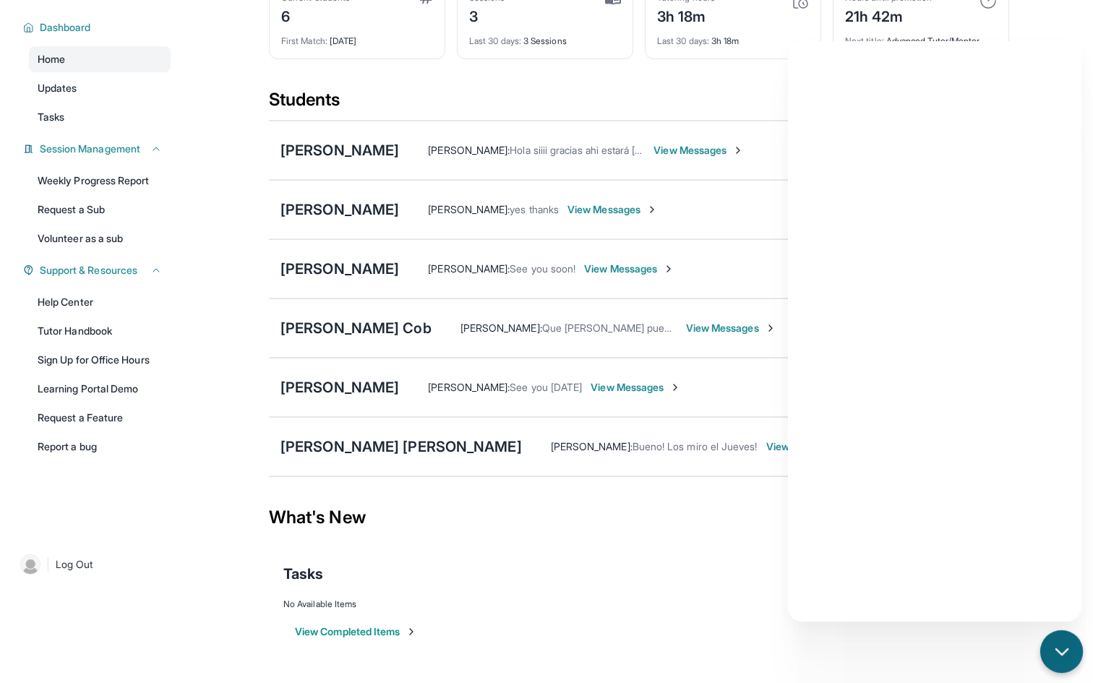
click at [1067, 654] on icon "chat-button" at bounding box center [1062, 652] width 19 height 19
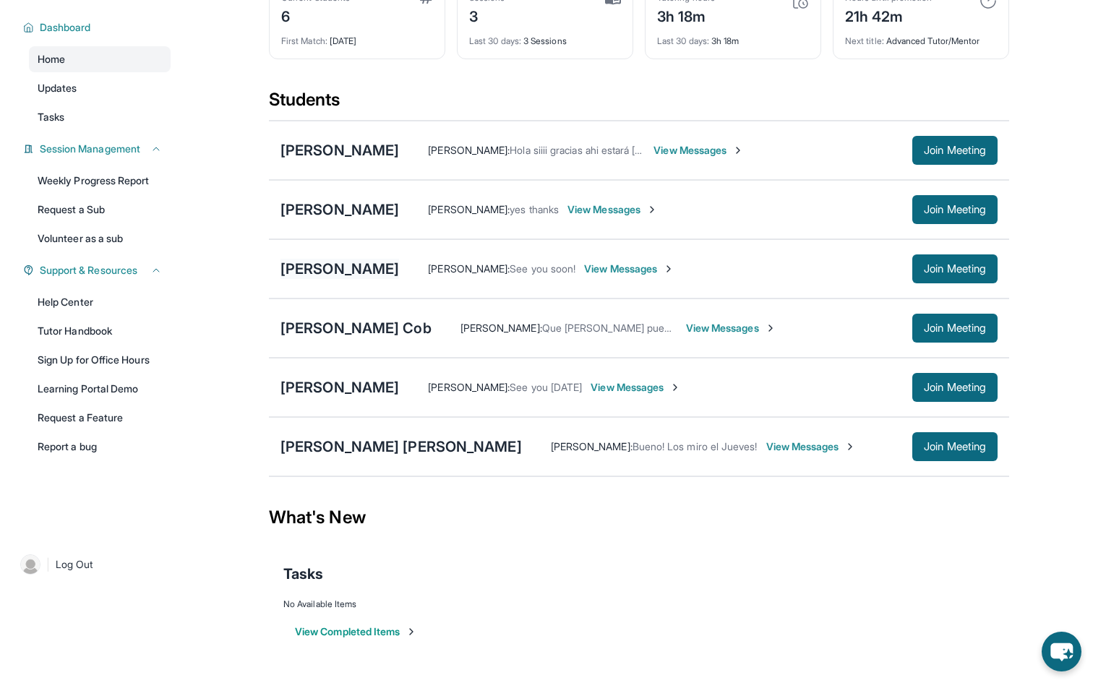
click at [315, 268] on div "[PERSON_NAME]" at bounding box center [340, 269] width 119 height 20
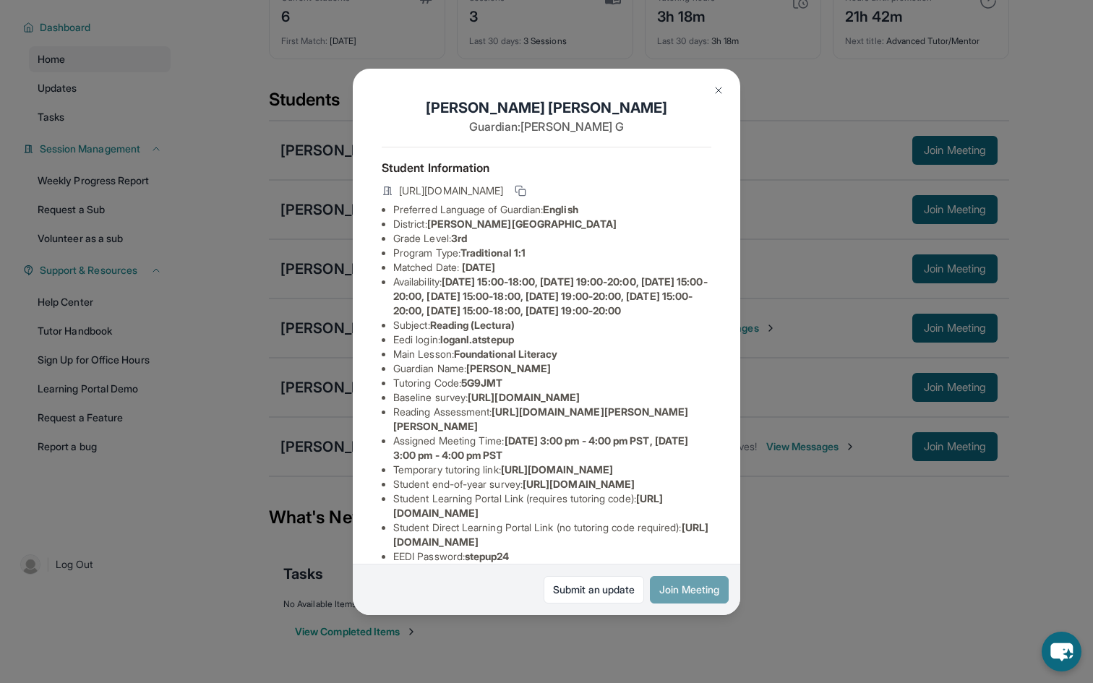
click at [691, 596] on button "Join Meeting" at bounding box center [689, 589] width 79 height 27
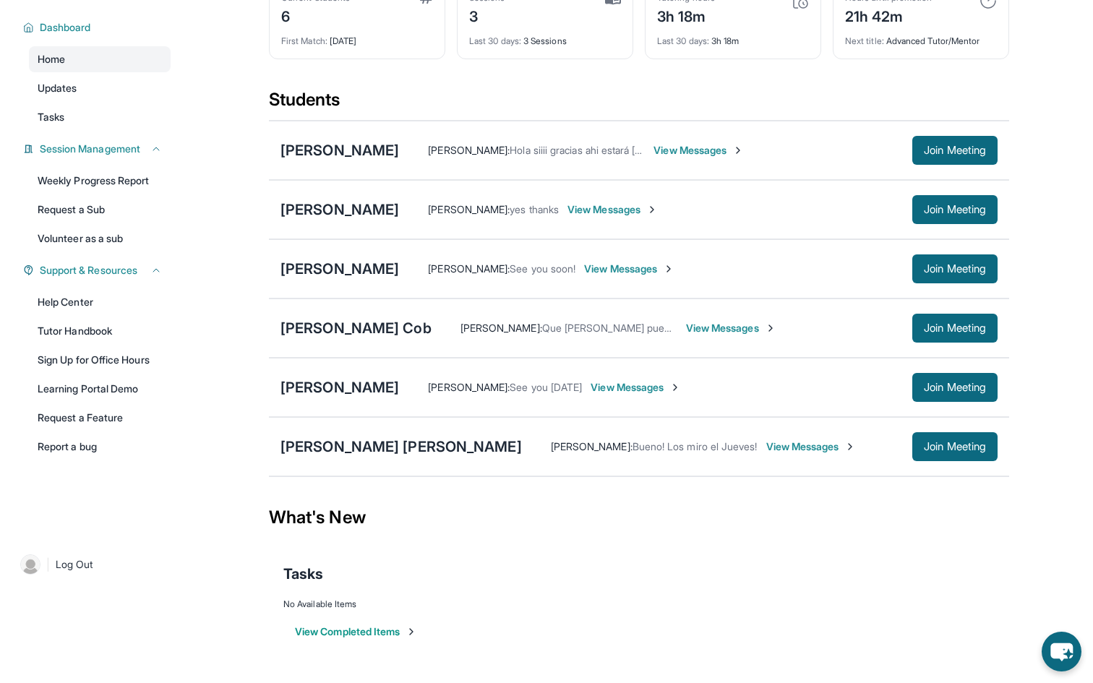
click at [584, 208] on span "View Messages" at bounding box center [613, 209] width 90 height 14
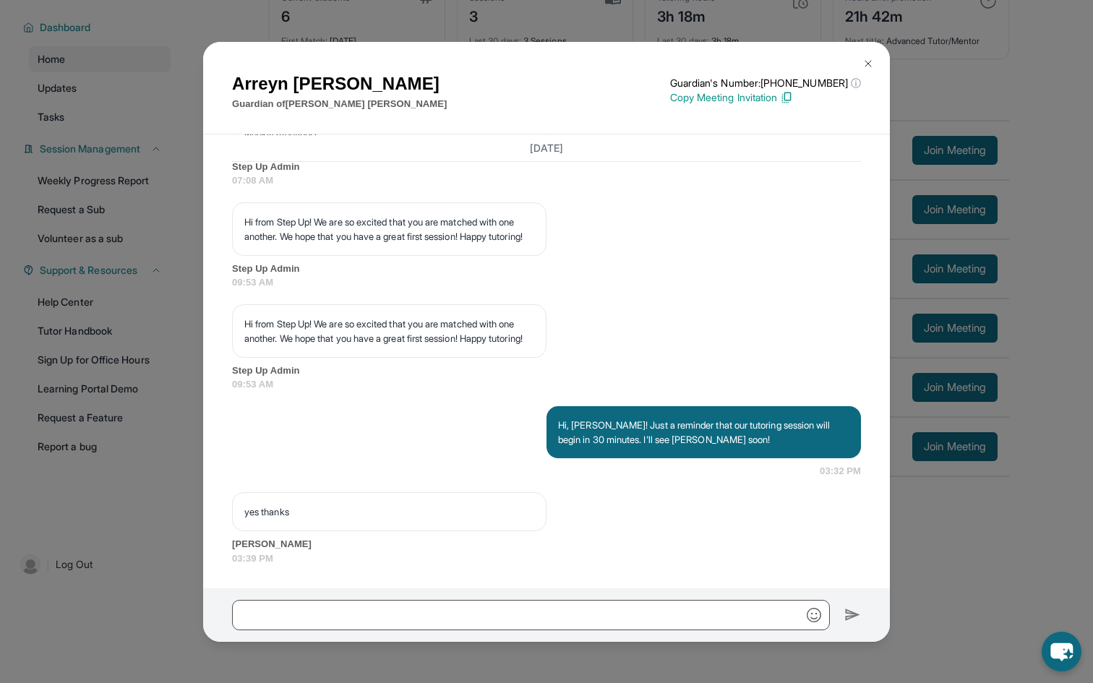
scroll to position [2051, 0]
click at [865, 64] on img at bounding box center [869, 64] width 12 height 12
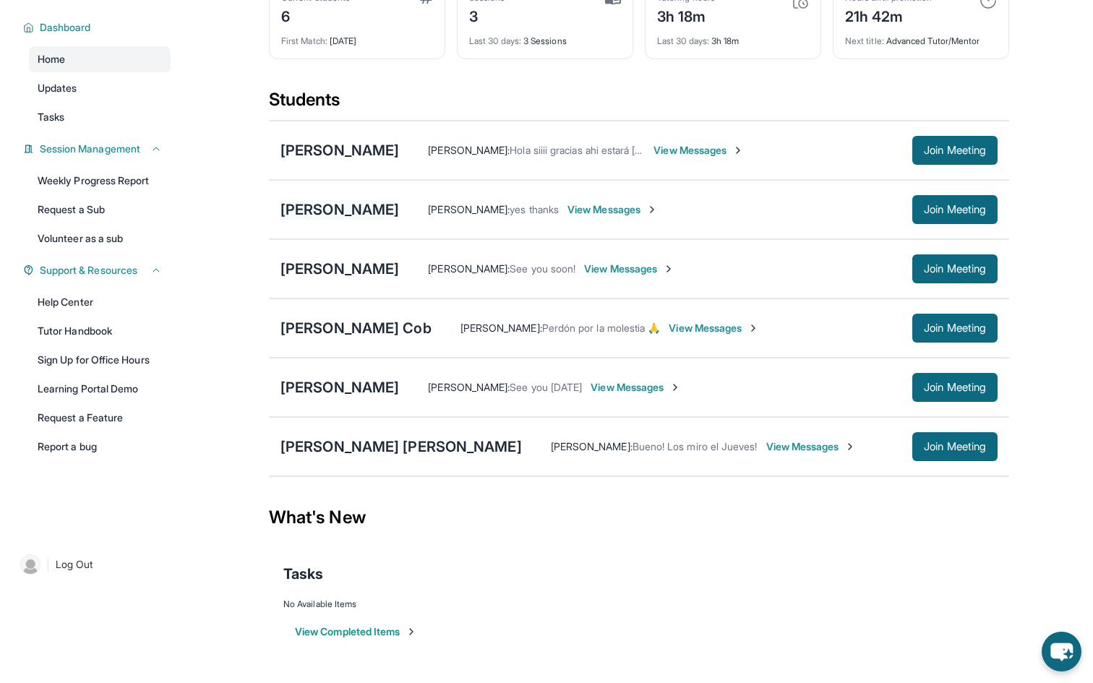
click at [348, 205] on div "[PERSON_NAME]" at bounding box center [340, 210] width 119 height 20
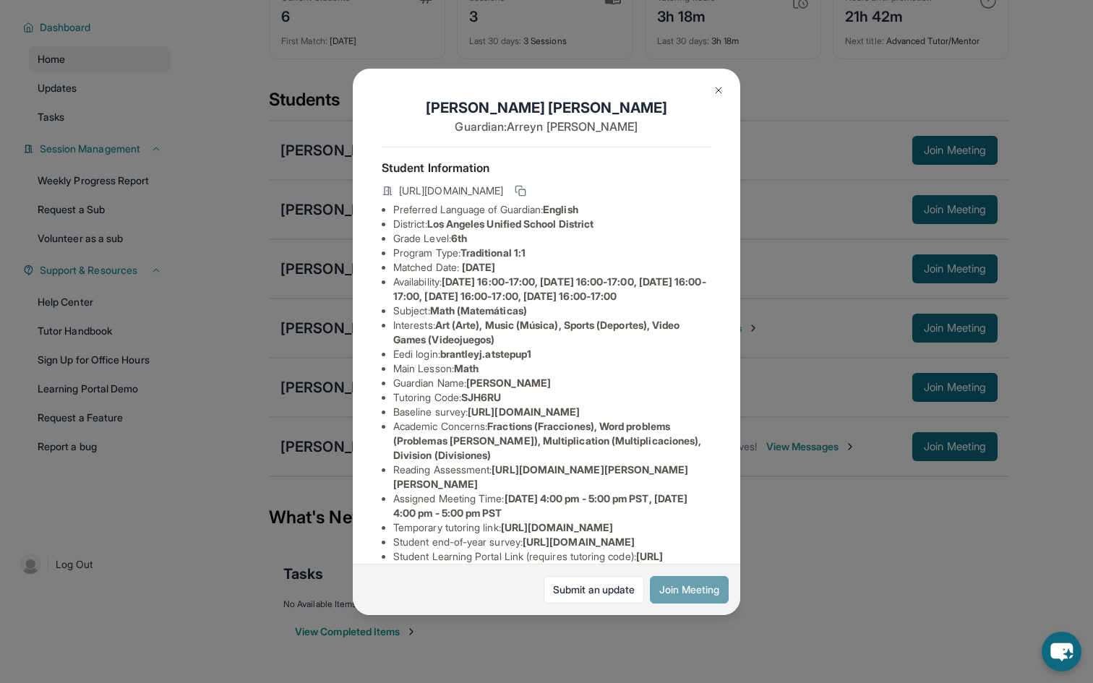
click at [670, 588] on button "Join Meeting" at bounding box center [689, 589] width 79 height 27
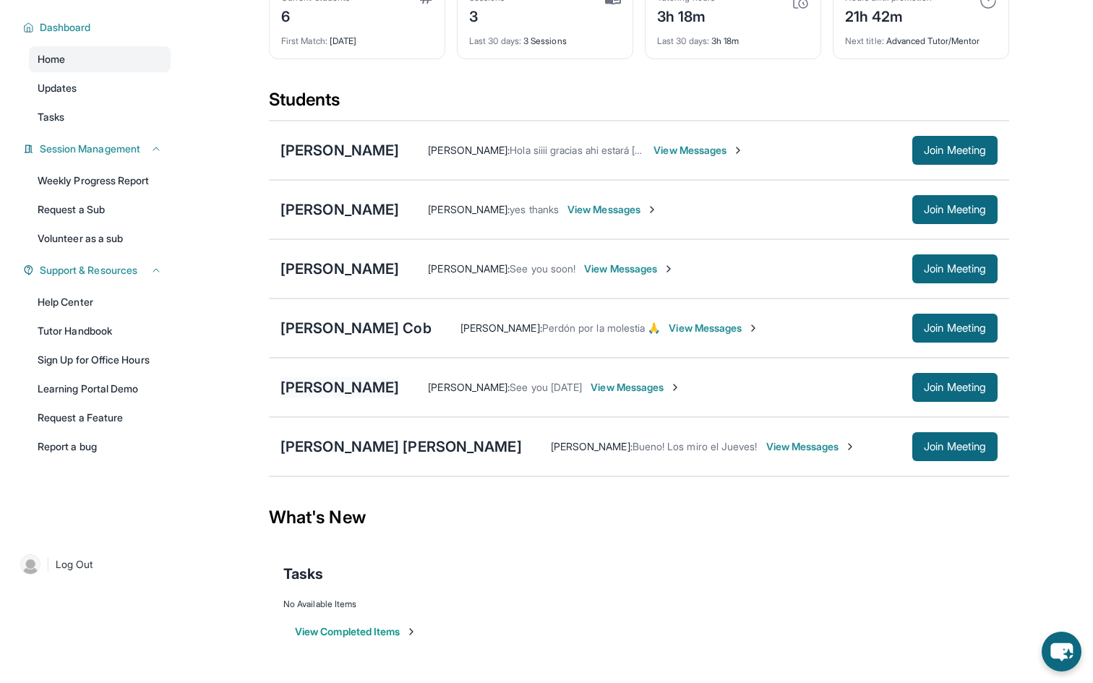
click at [330, 386] on div "[PERSON_NAME]" at bounding box center [340, 387] width 119 height 20
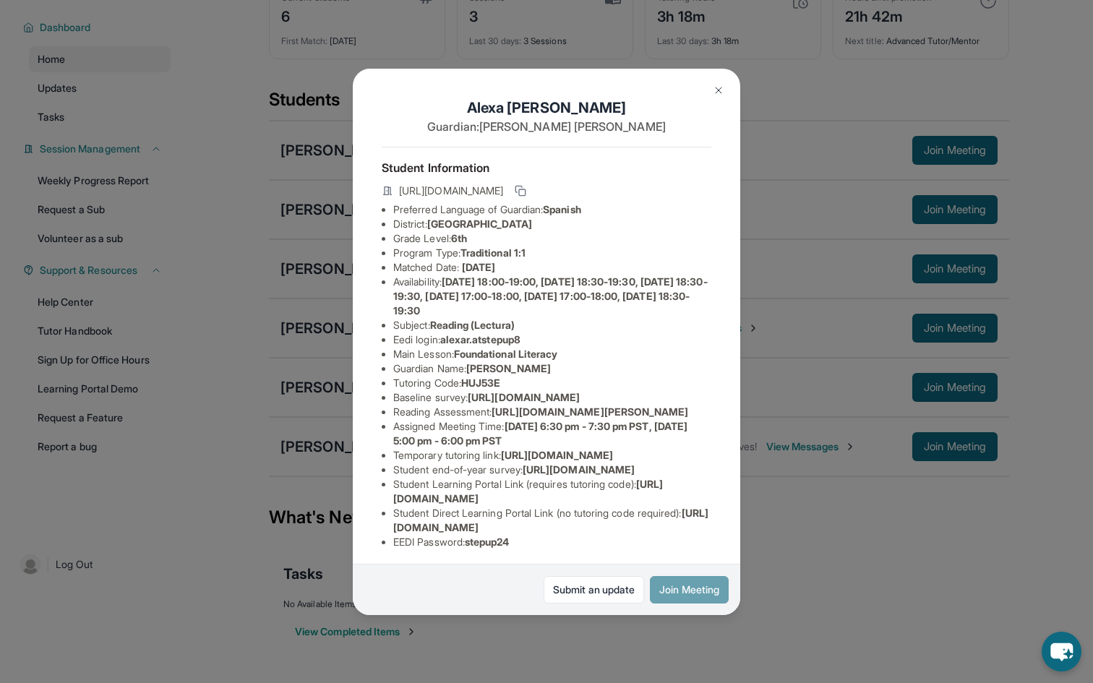
click at [668, 589] on button "Join Meeting" at bounding box center [689, 589] width 79 height 27
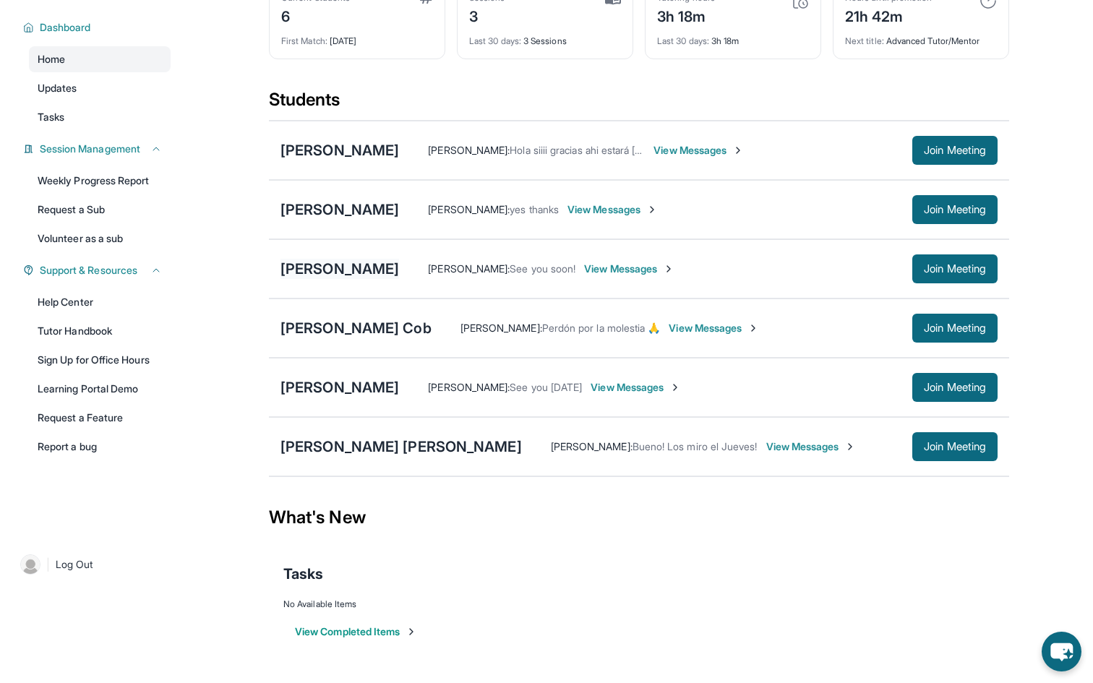
click at [317, 274] on div "[PERSON_NAME]" at bounding box center [340, 269] width 119 height 20
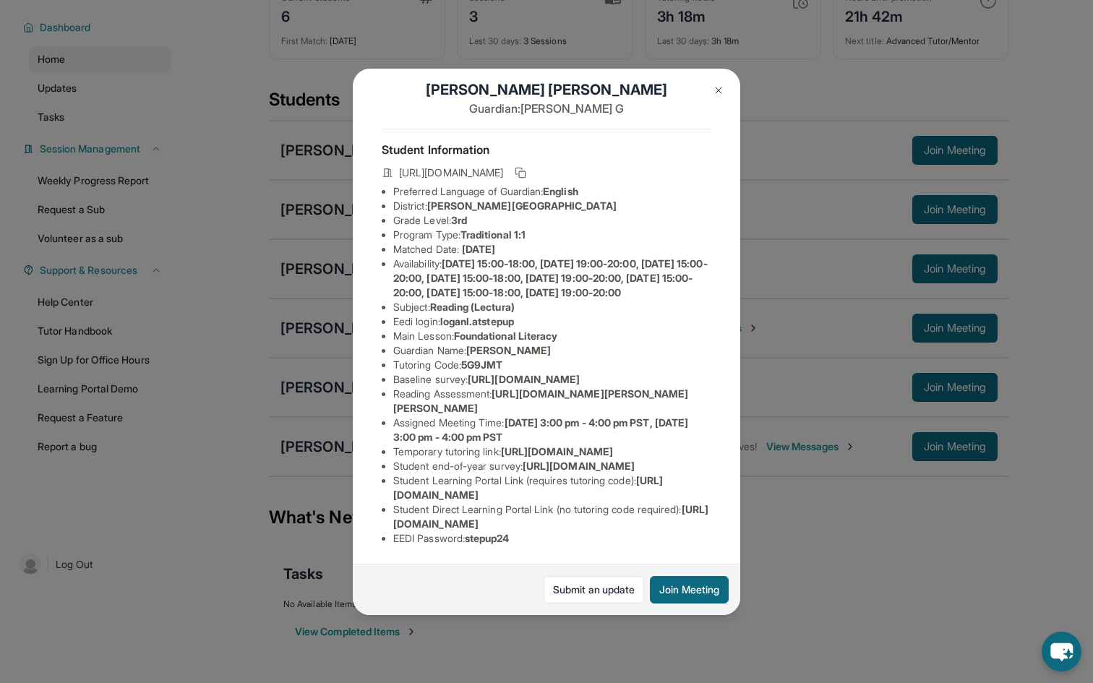
scroll to position [177, 1]
click at [675, 581] on button "Join Meeting" at bounding box center [689, 589] width 79 height 27
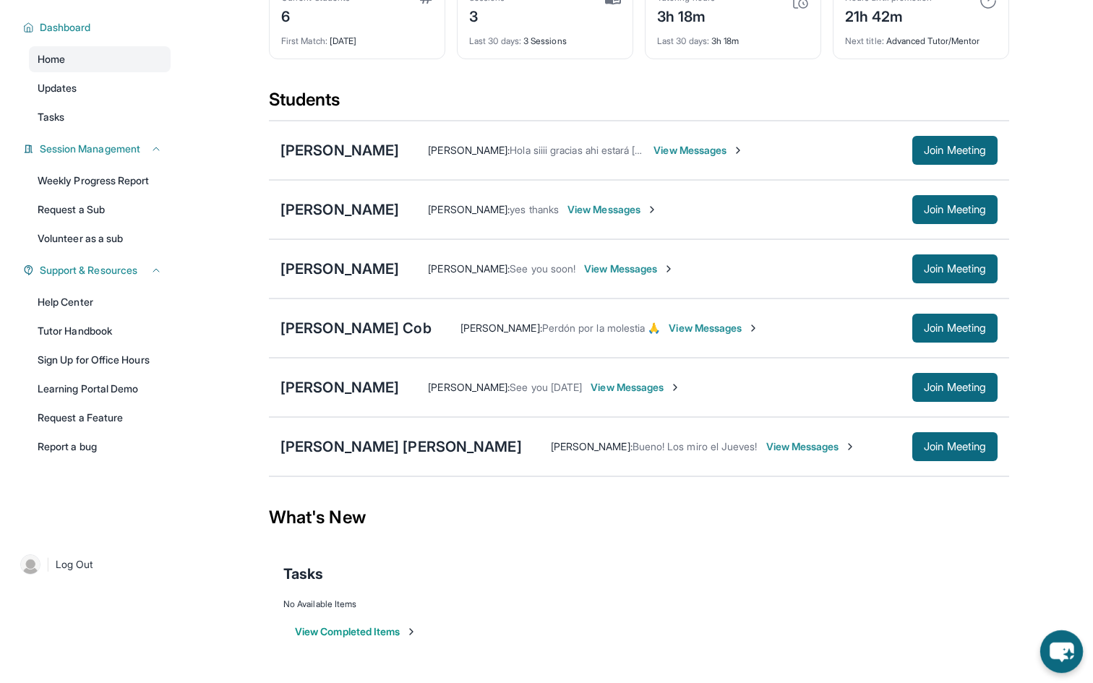
click at [1066, 660] on icon "chat-button" at bounding box center [1062, 652] width 43 height 43
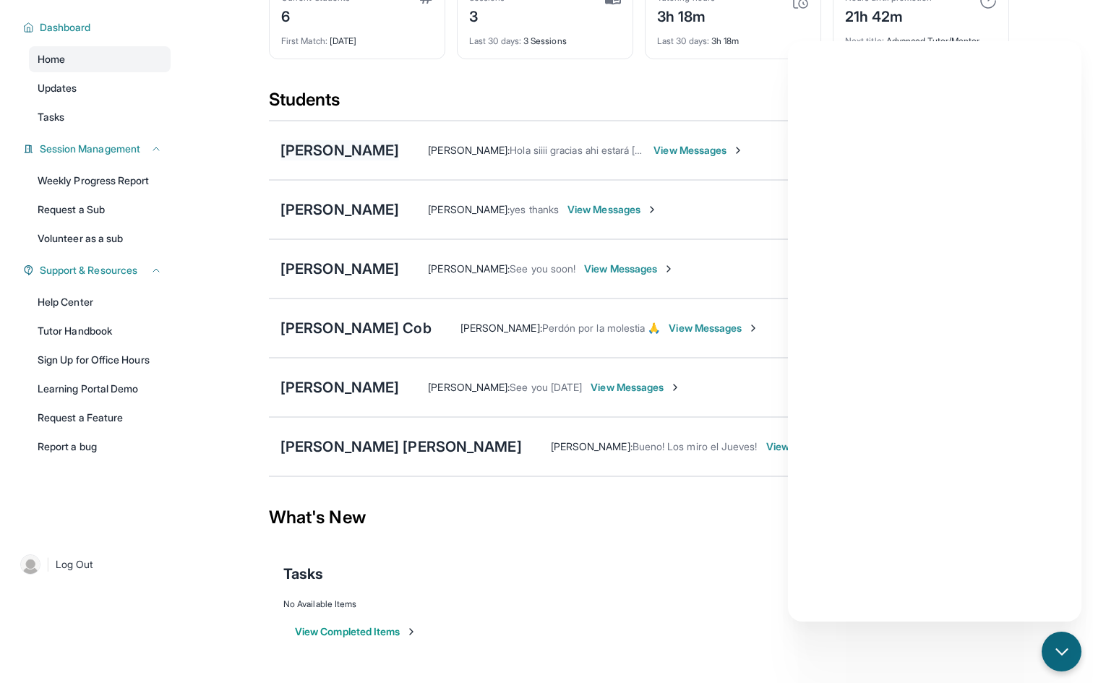
click at [330, 144] on div "[PERSON_NAME]" at bounding box center [340, 150] width 119 height 20
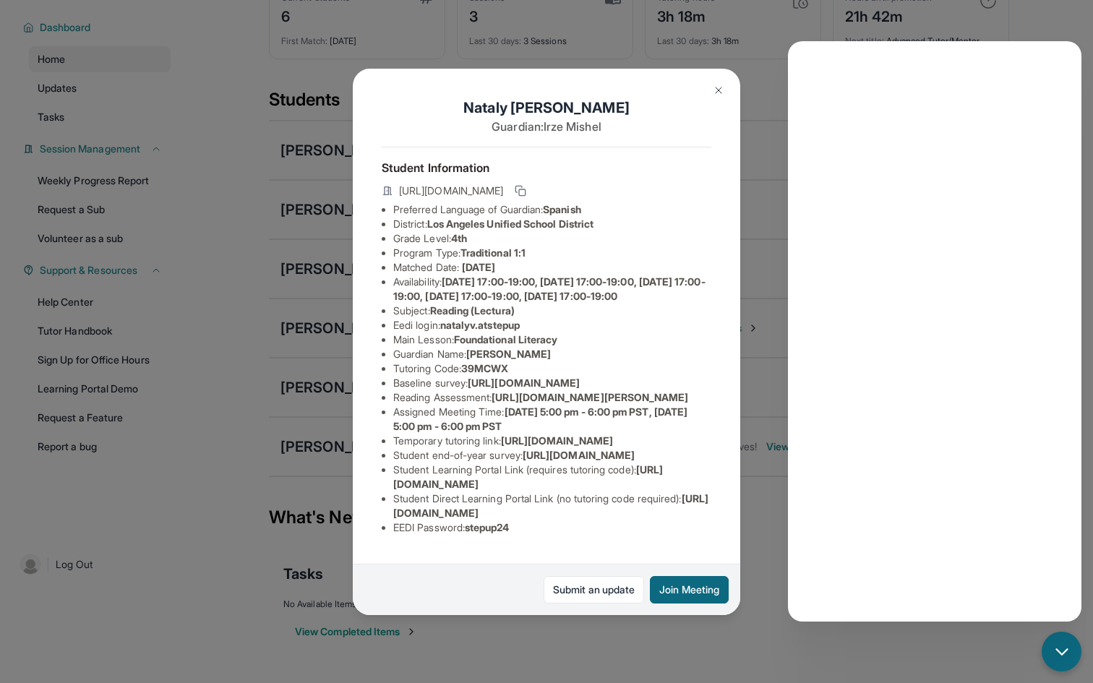
scroll to position [1, 10]
click at [717, 85] on img at bounding box center [719, 91] width 12 height 12
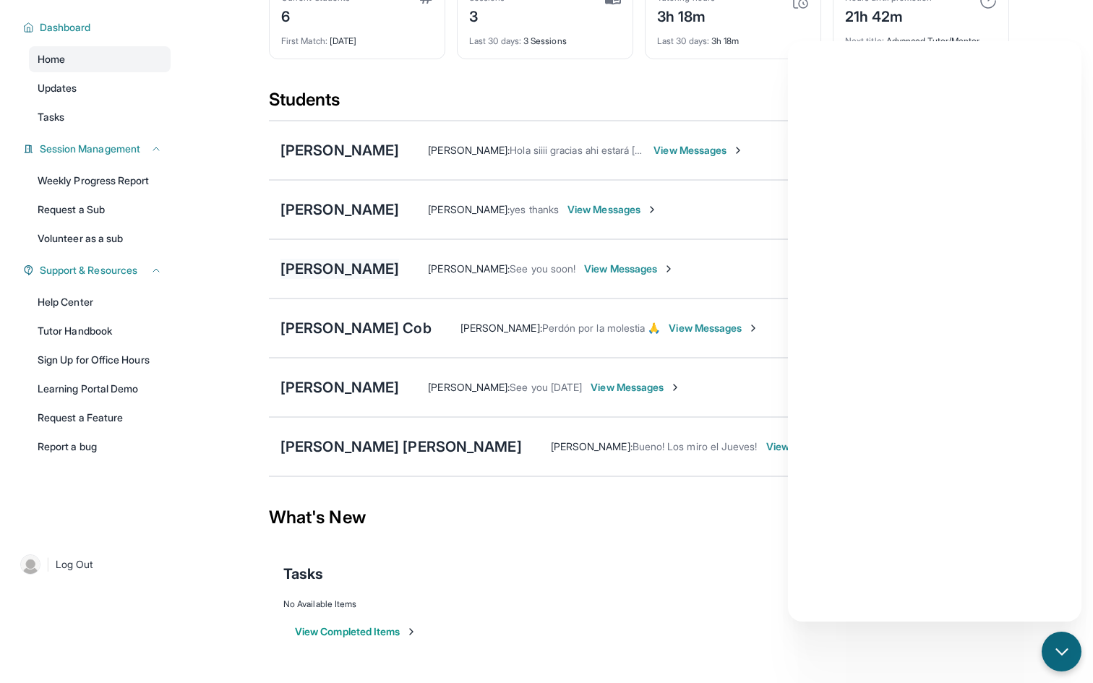
click at [330, 269] on div "[PERSON_NAME]" at bounding box center [340, 269] width 119 height 20
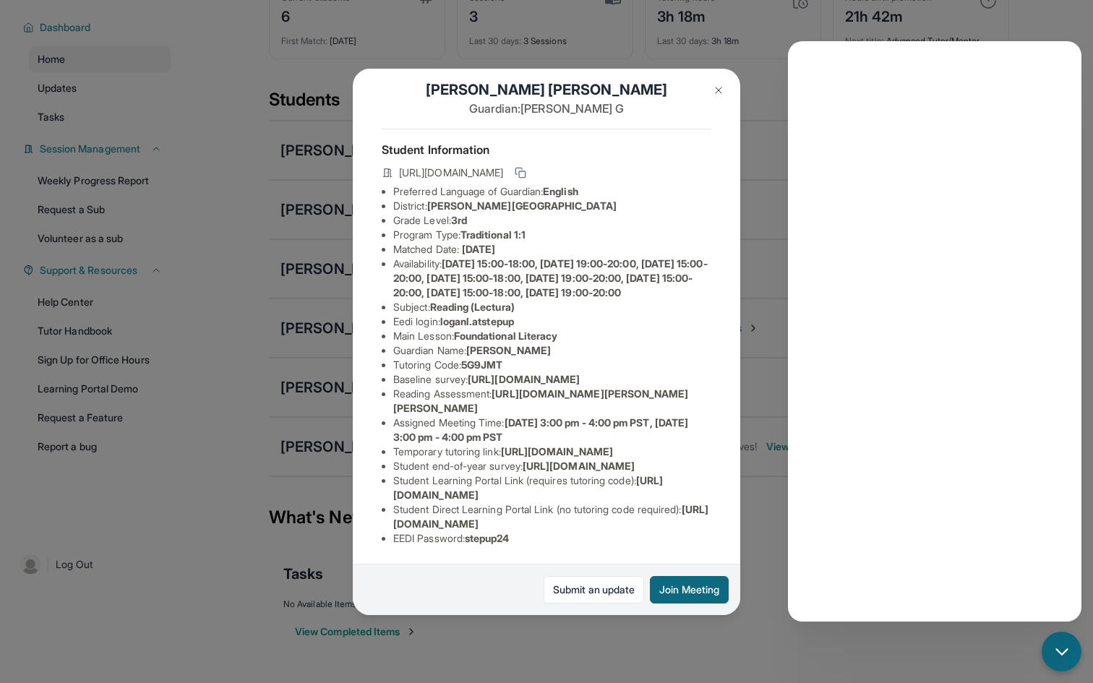
scroll to position [177, 4]
click at [716, 97] on button at bounding box center [718, 90] width 29 height 29
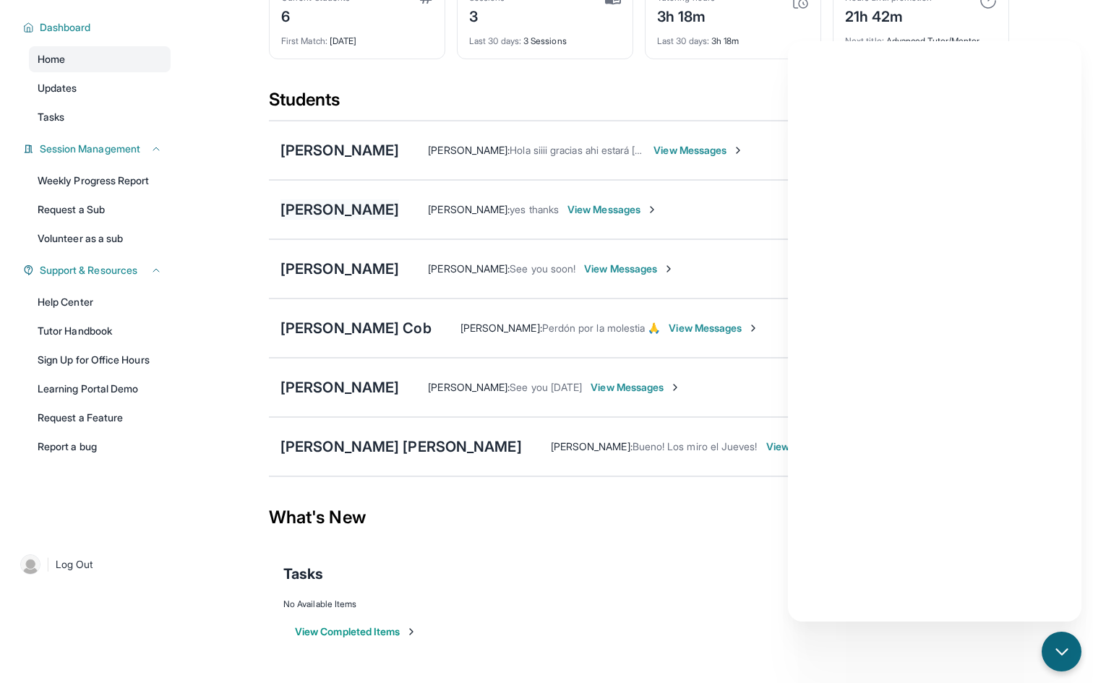
click at [331, 211] on div "[PERSON_NAME]" at bounding box center [340, 210] width 119 height 20
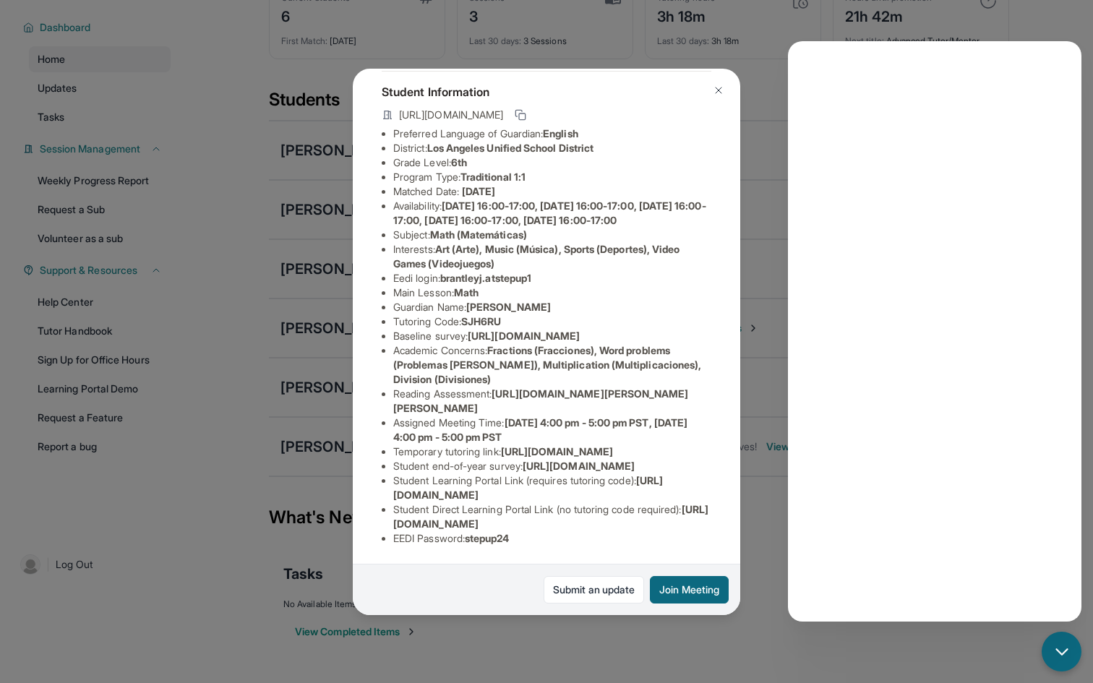
scroll to position [235, 0]
click at [713, 90] on img at bounding box center [719, 91] width 12 height 12
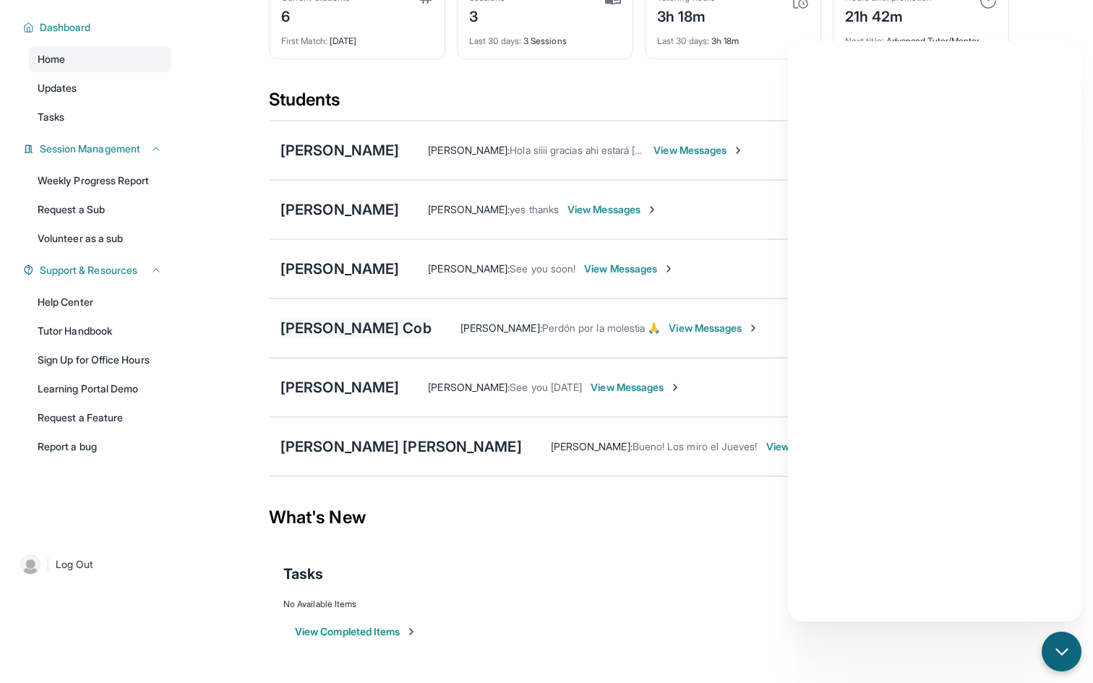
click at [351, 325] on div "[PERSON_NAME] Cob" at bounding box center [356, 328] width 151 height 20
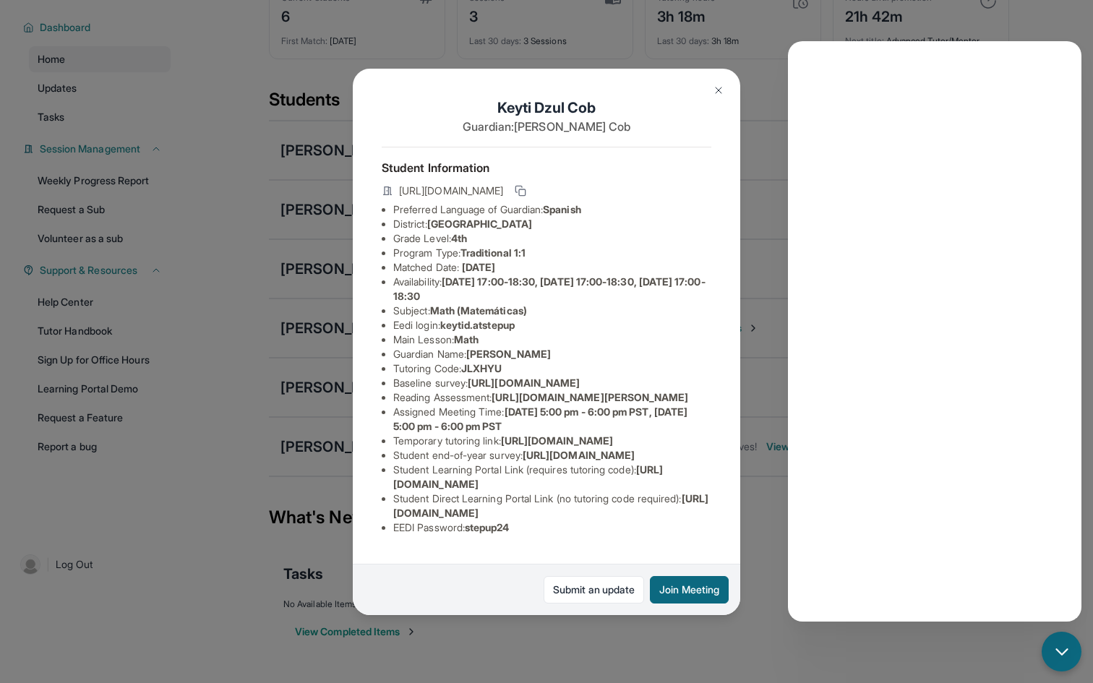
click at [724, 85] on img at bounding box center [719, 91] width 12 height 12
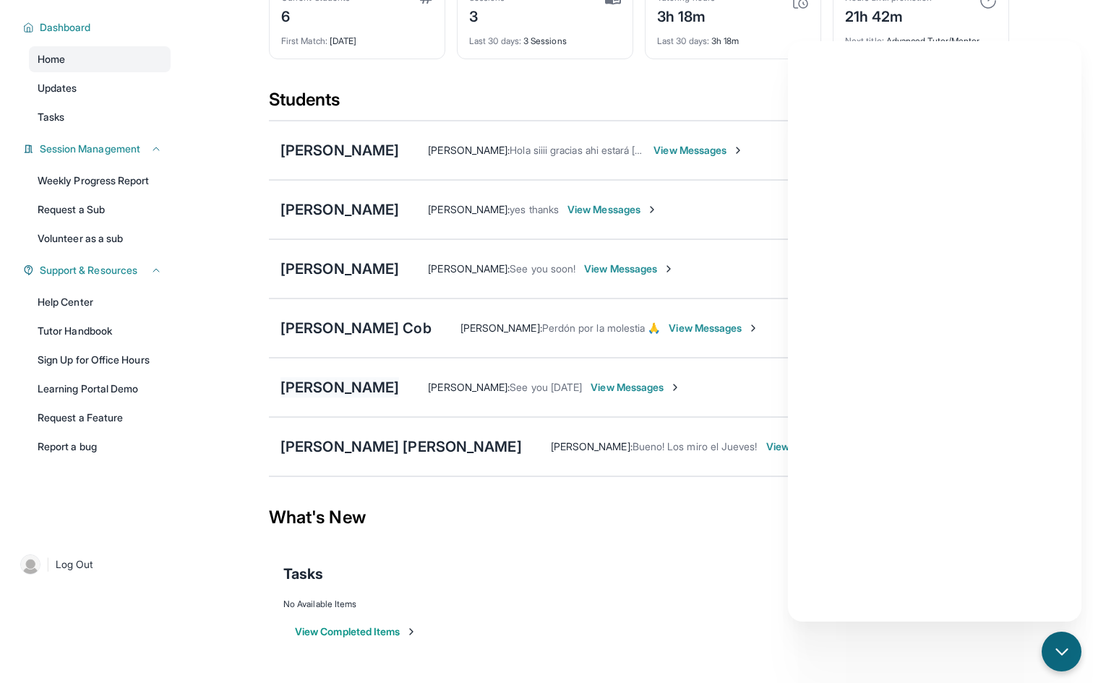
click at [353, 380] on div "[PERSON_NAME]" at bounding box center [340, 387] width 119 height 20
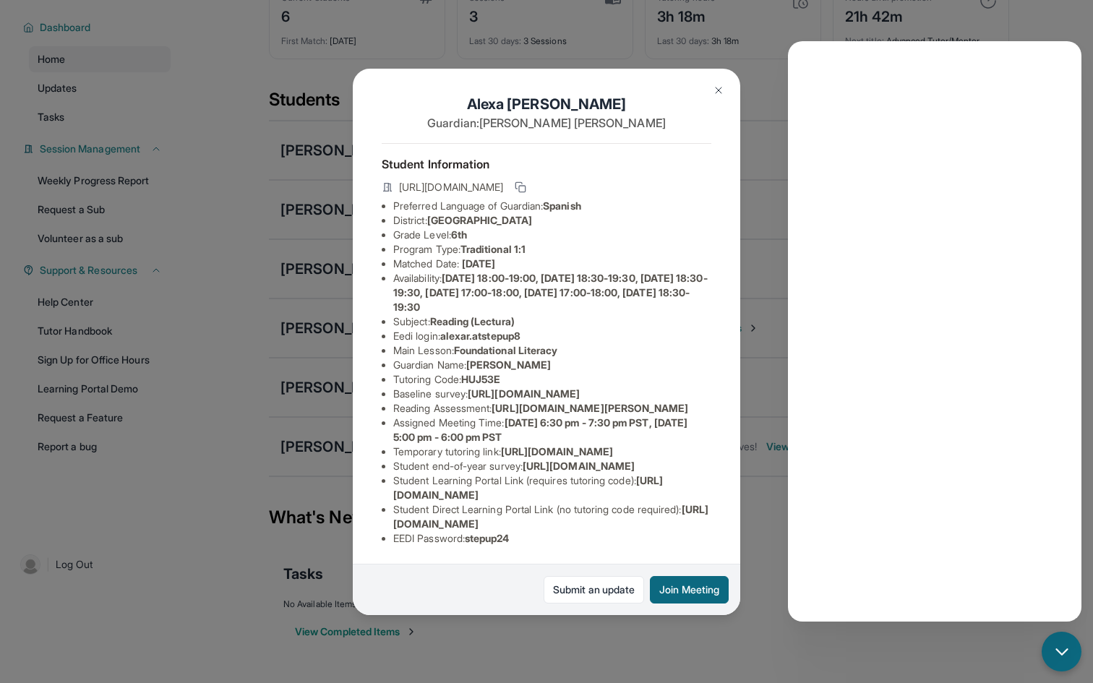
scroll to position [163, 29]
click at [717, 94] on img at bounding box center [719, 91] width 12 height 12
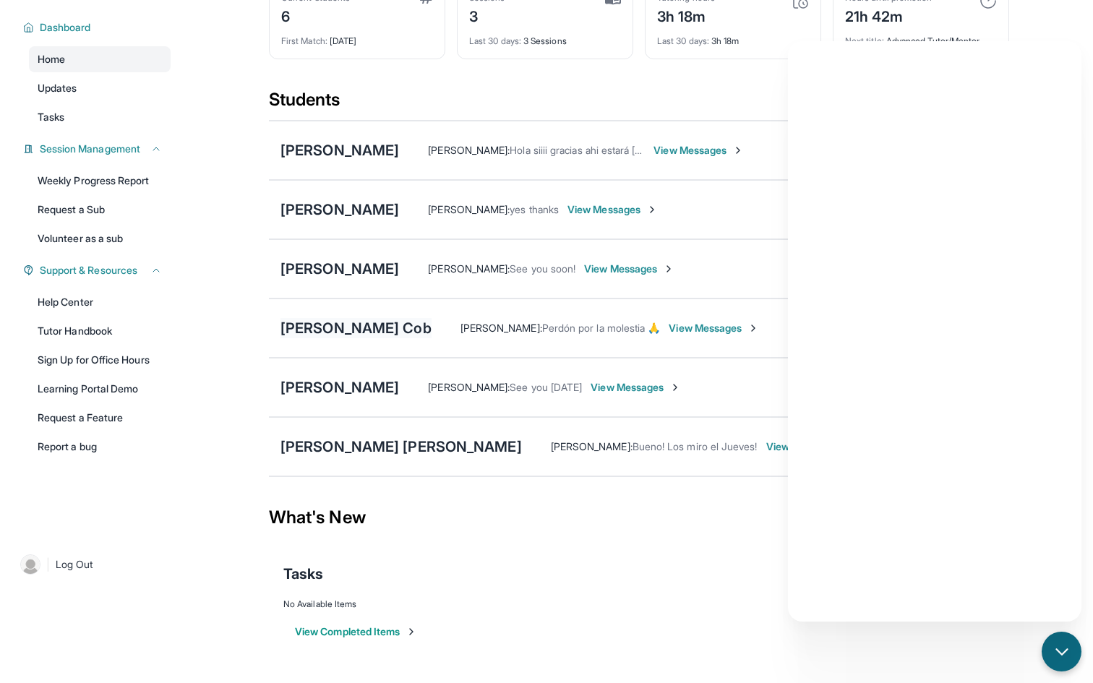
click at [352, 328] on div "[PERSON_NAME] Cob" at bounding box center [356, 328] width 151 height 20
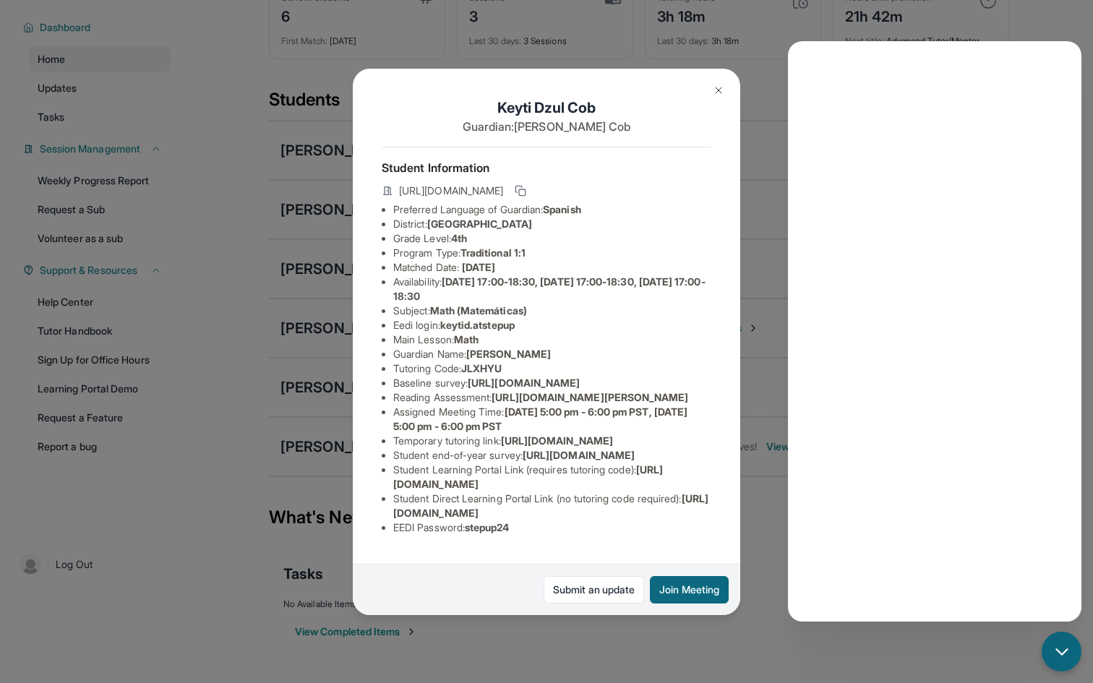
scroll to position [134, 25]
click at [722, 87] on img at bounding box center [719, 91] width 12 height 12
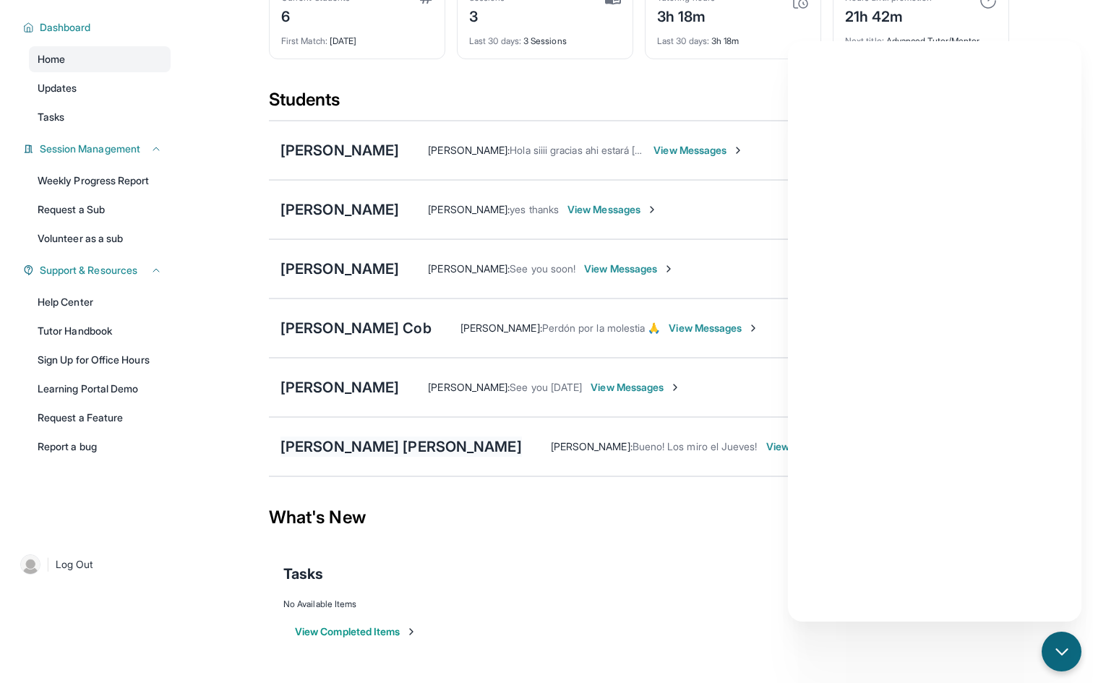
click at [326, 440] on div "[PERSON_NAME] [PERSON_NAME]" at bounding box center [402, 447] width 242 height 20
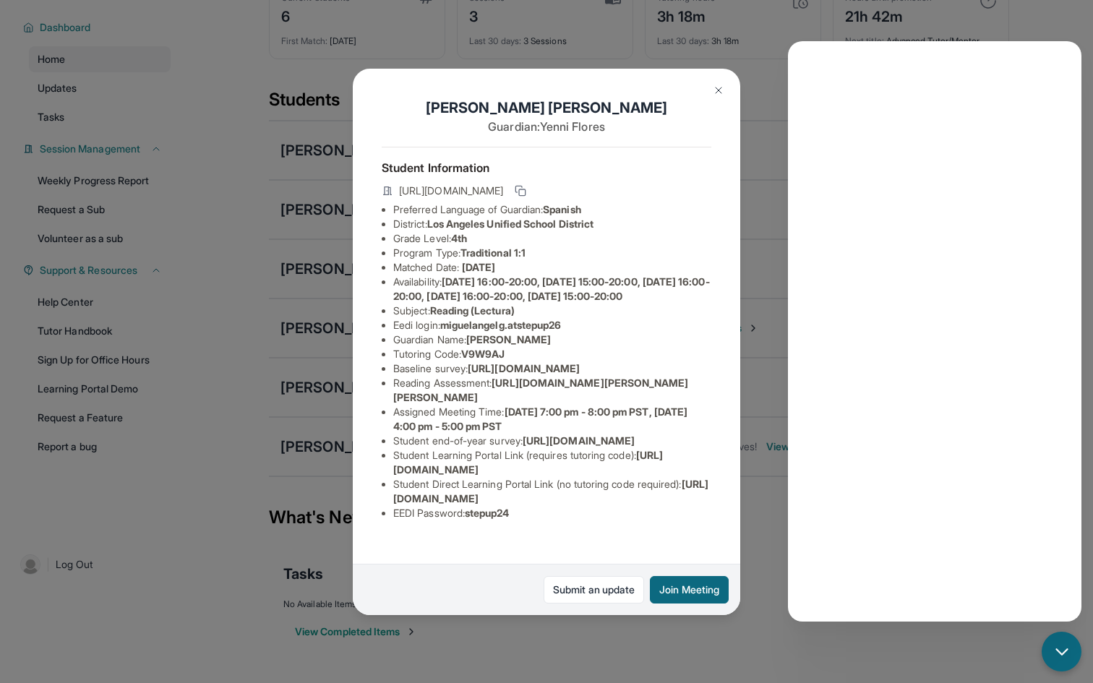
click at [721, 80] on button at bounding box center [718, 90] width 29 height 29
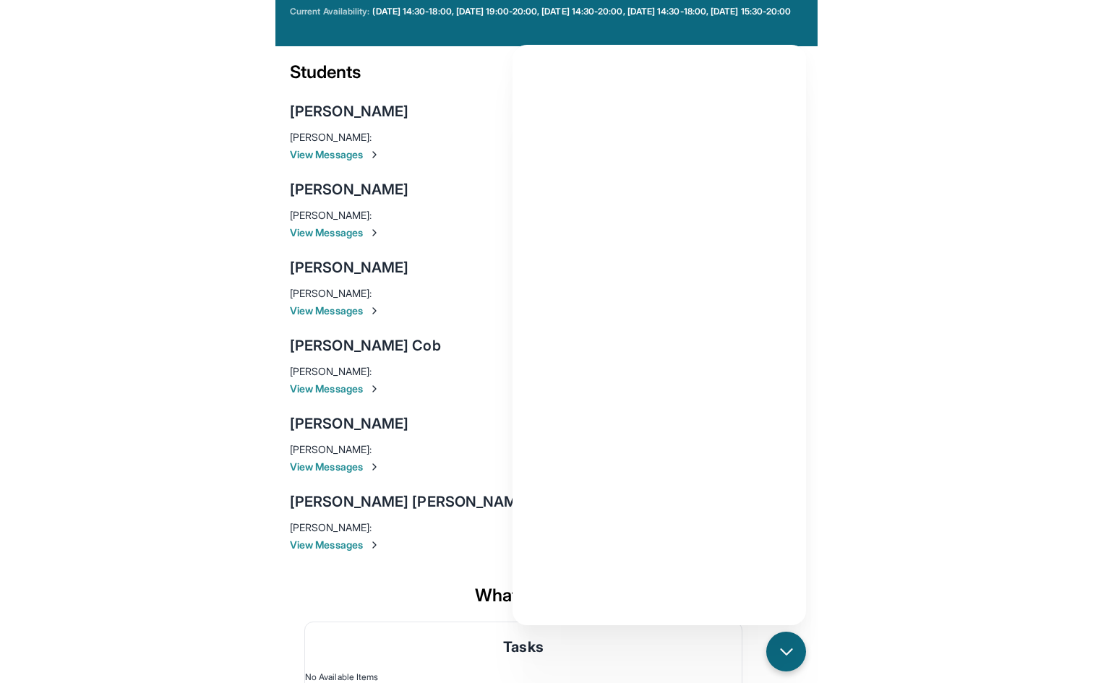
scroll to position [104, 0]
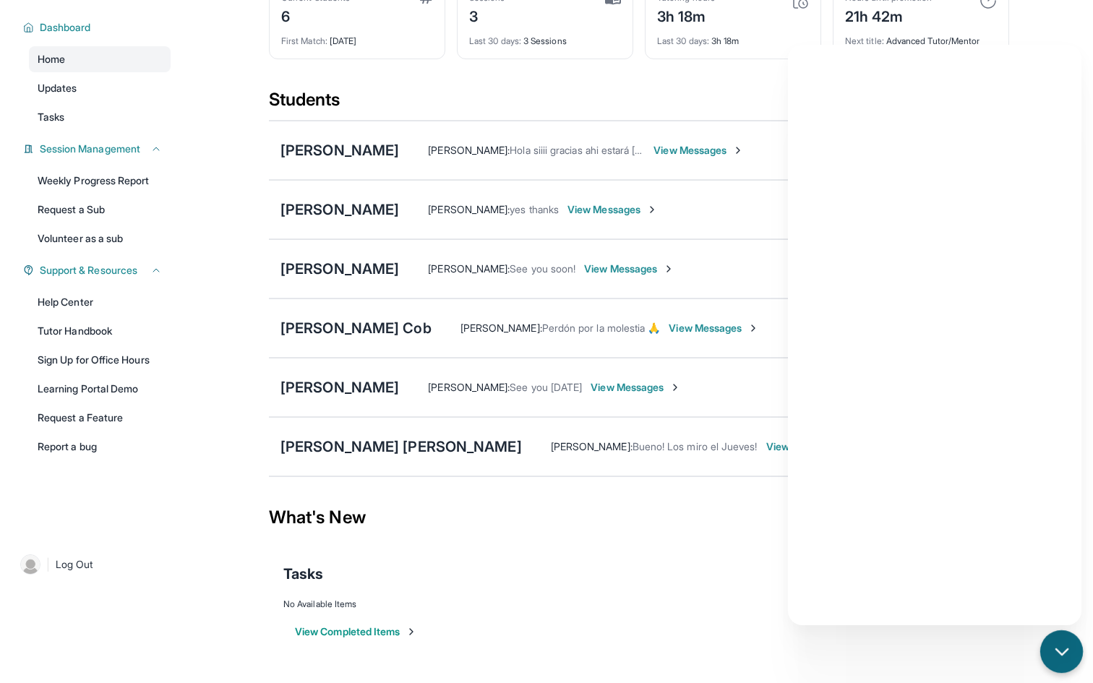
click at [1059, 650] on icon "chat-button" at bounding box center [1062, 652] width 12 height 6
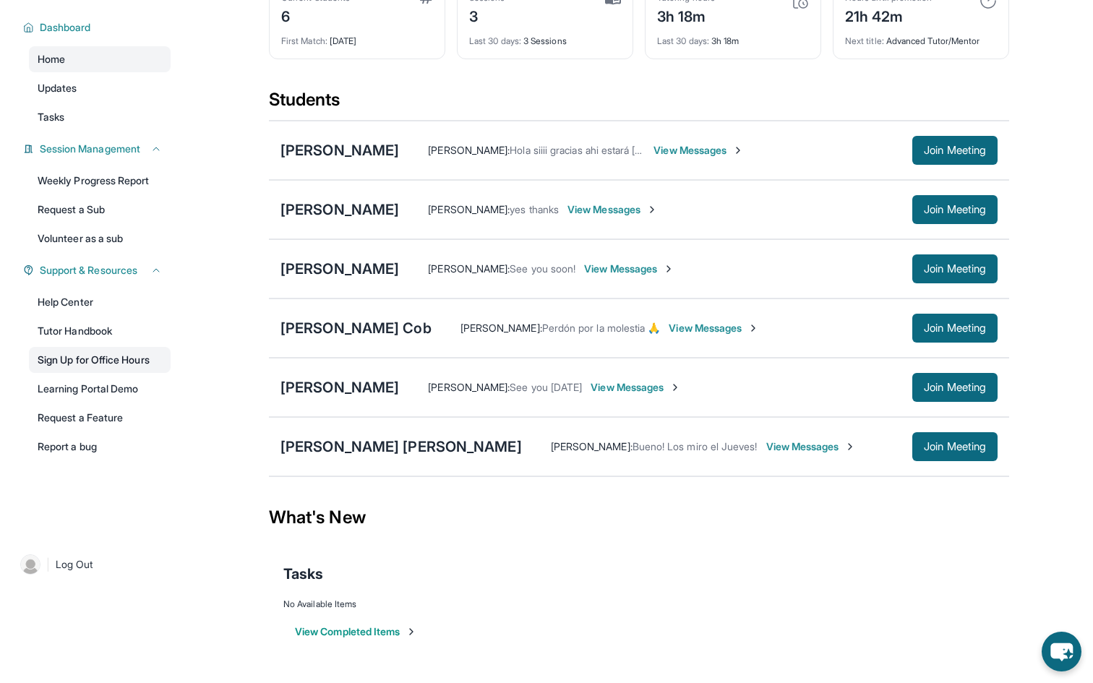
click at [110, 367] on link "Sign Up for Office Hours" at bounding box center [100, 360] width 142 height 26
click at [1055, 644] on icon "chat-button" at bounding box center [1062, 653] width 24 height 20
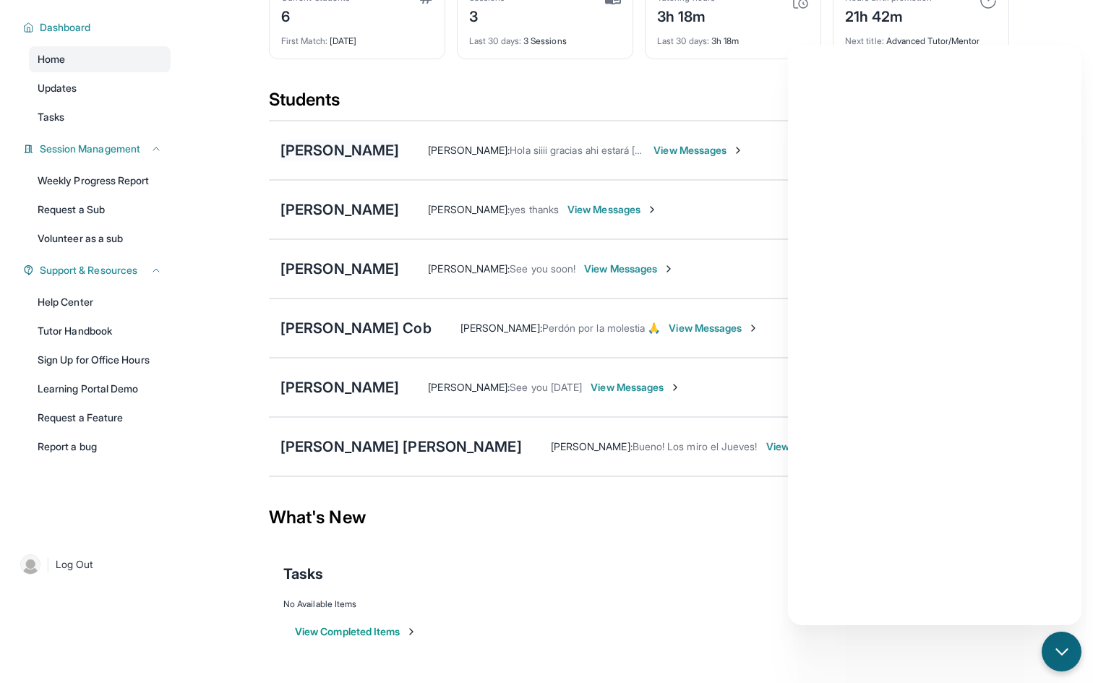
click at [299, 155] on div "[PERSON_NAME]" at bounding box center [340, 150] width 119 height 20
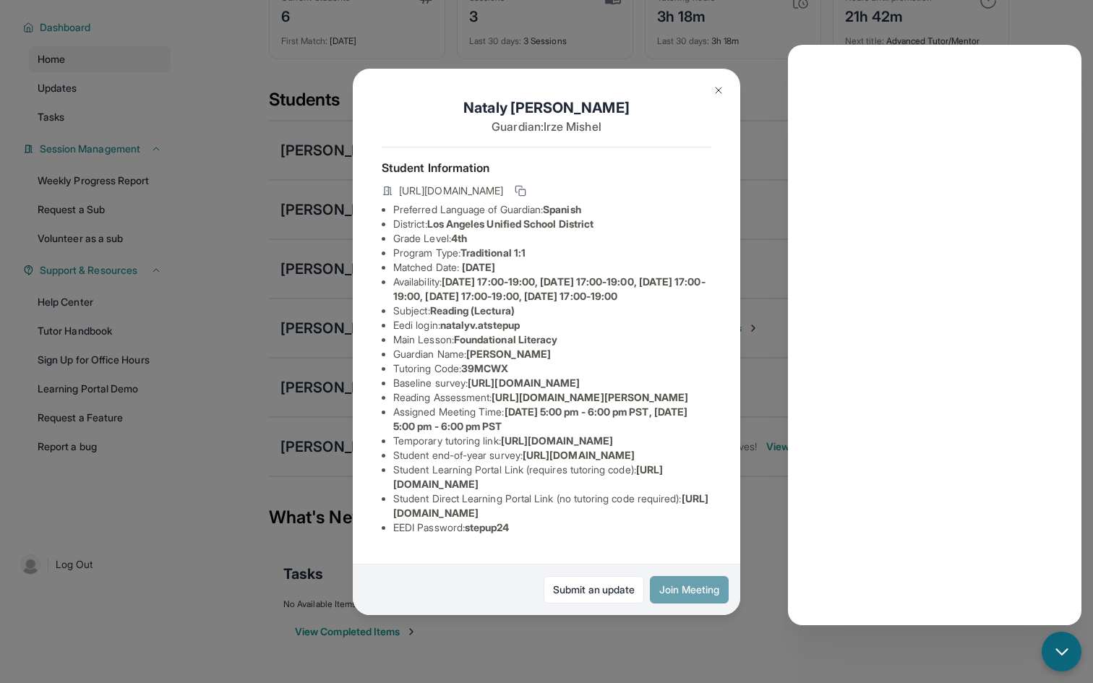
click at [691, 597] on button "Join Meeting" at bounding box center [689, 589] width 79 height 27
